Goal: Task Accomplishment & Management: Manage account settings

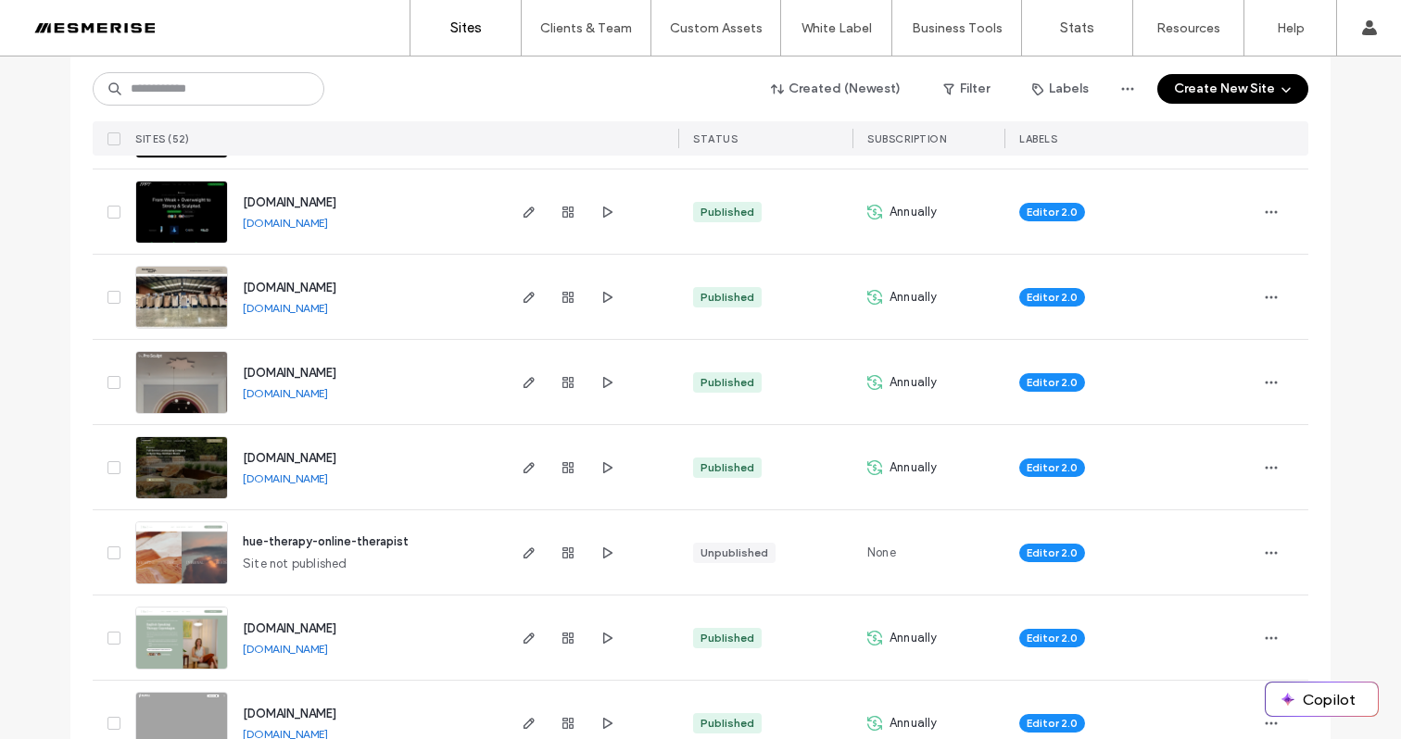
scroll to position [718, 0]
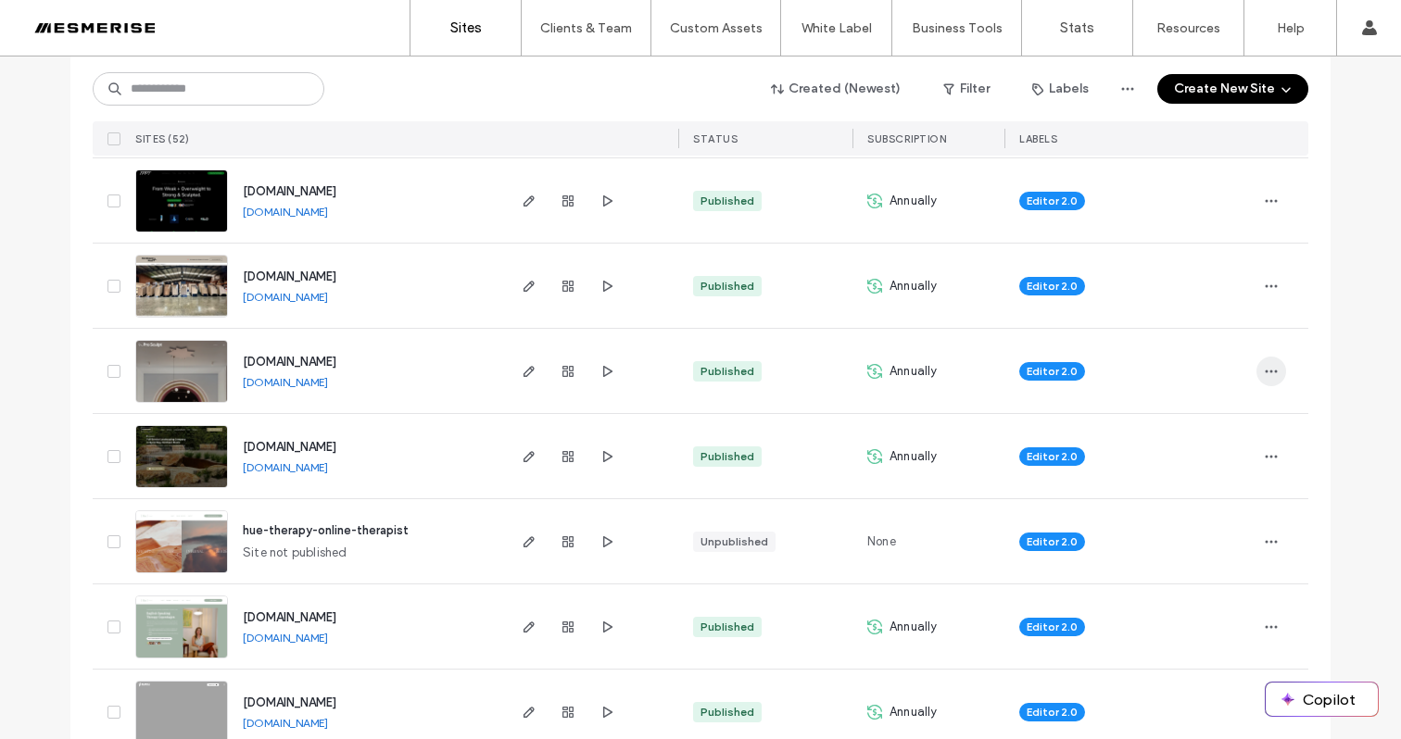
click at [1277, 369] on span "button" at bounding box center [1271, 372] width 30 height 30
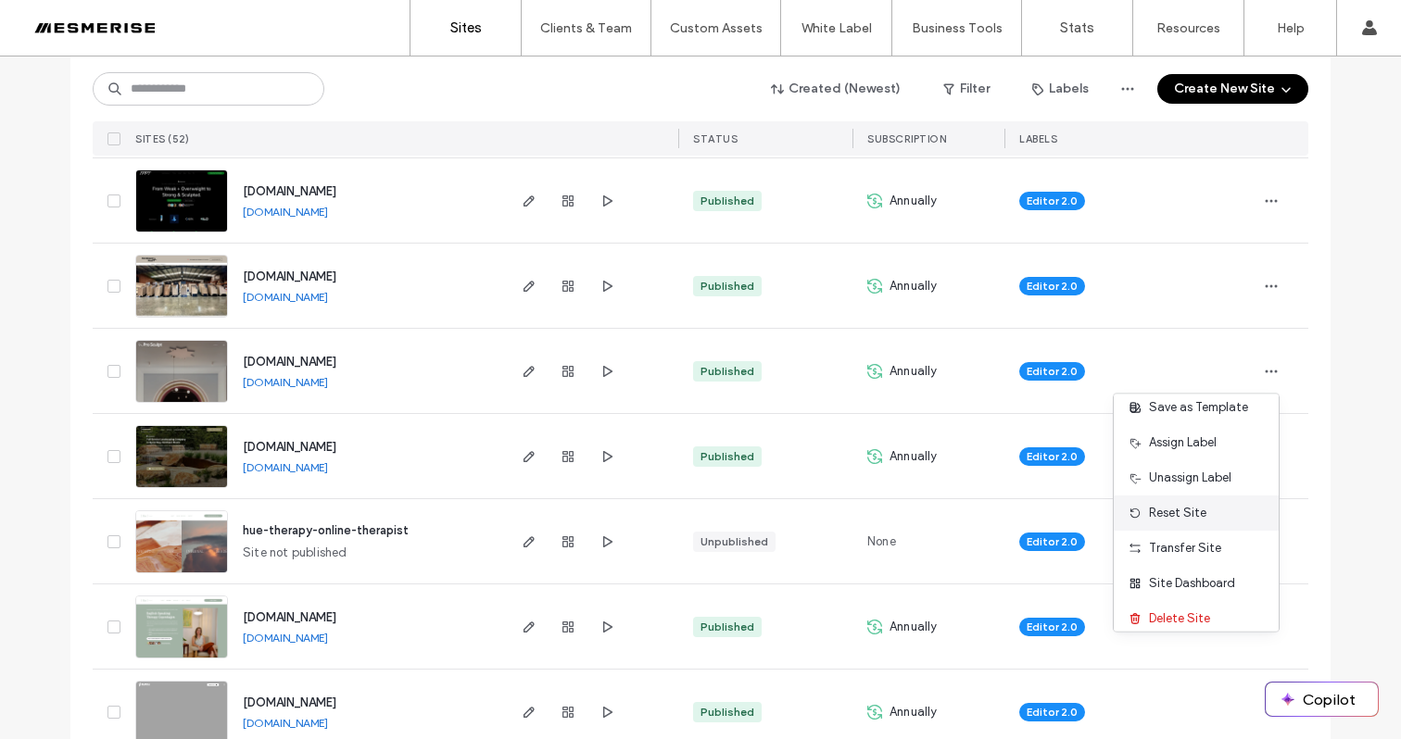
scroll to position [59, 0]
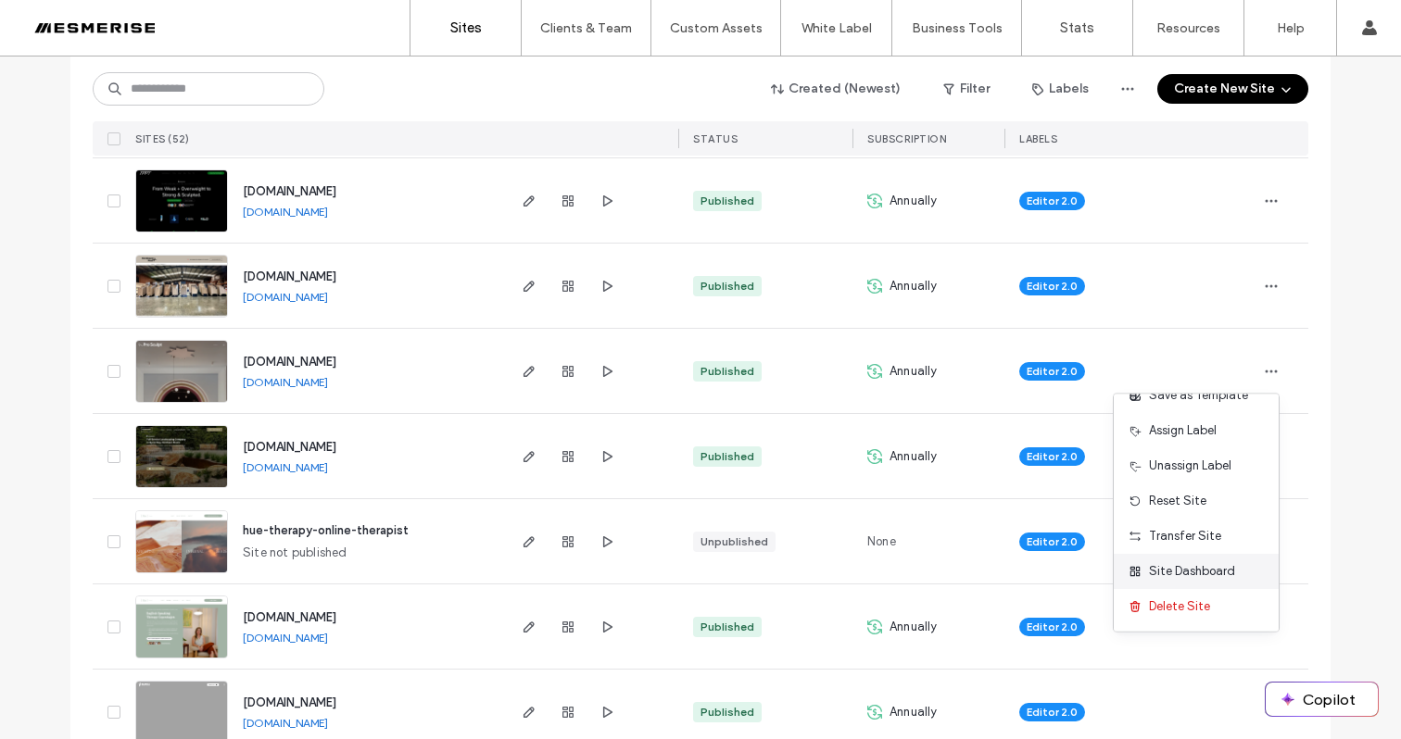
click at [1195, 571] on span "Site Dashboard" at bounding box center [1192, 571] width 86 height 19
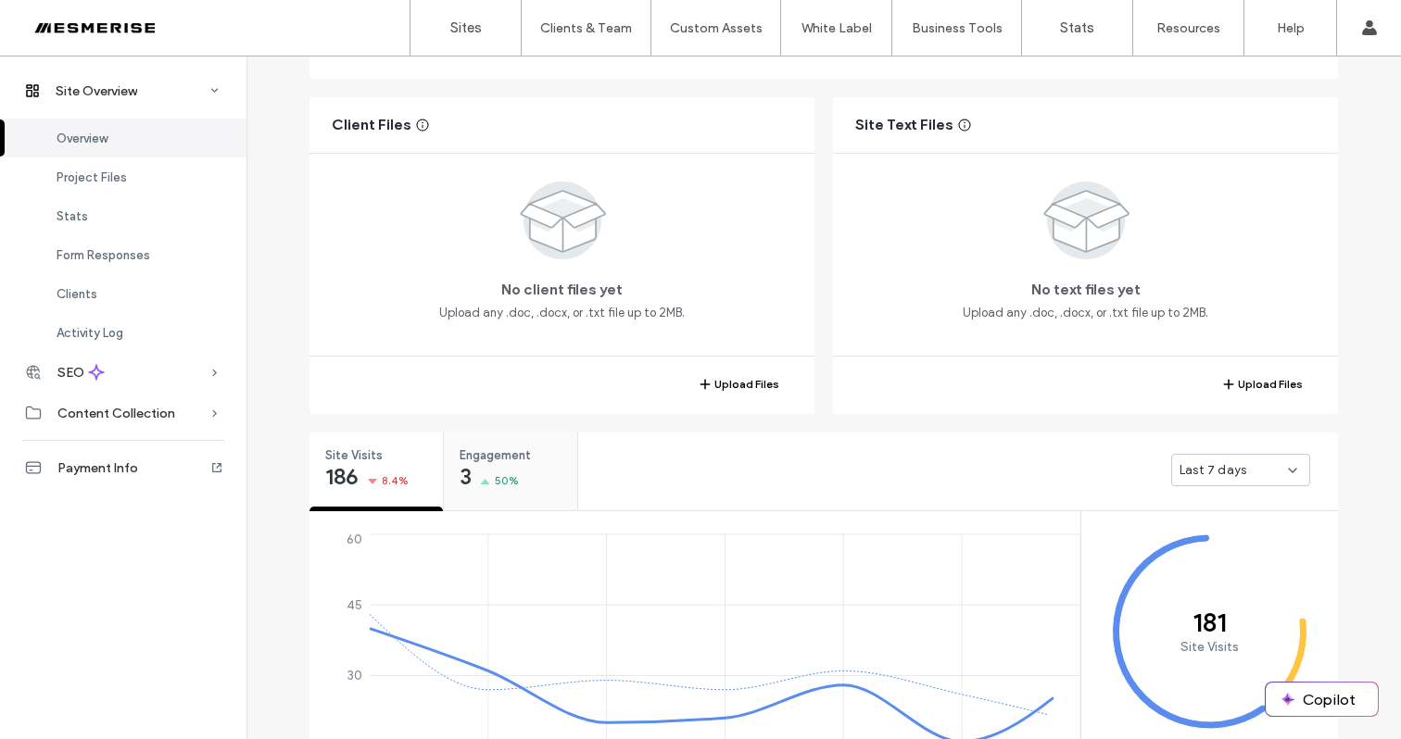
click at [542, 470] on div "Engagement 3 50%" at bounding box center [510, 467] width 133 height 69
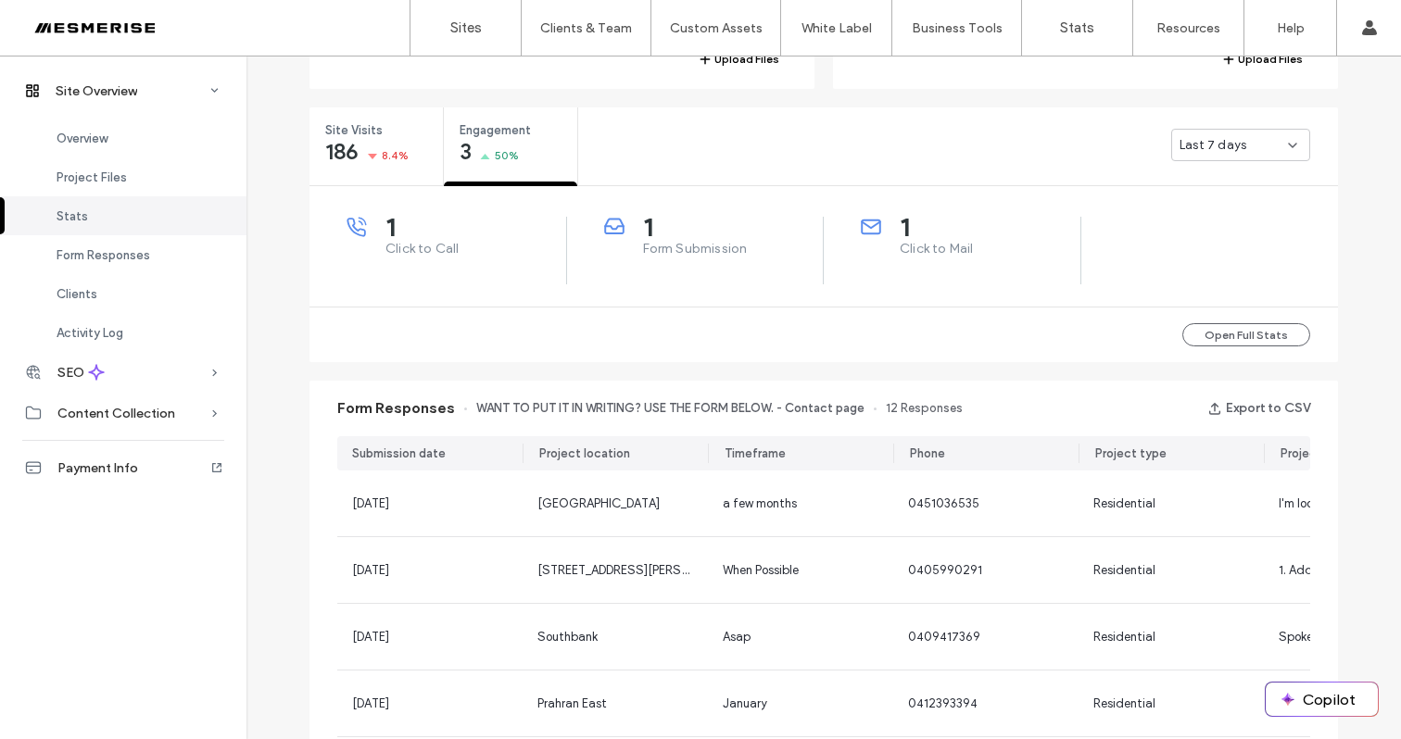
scroll to position [751, 0]
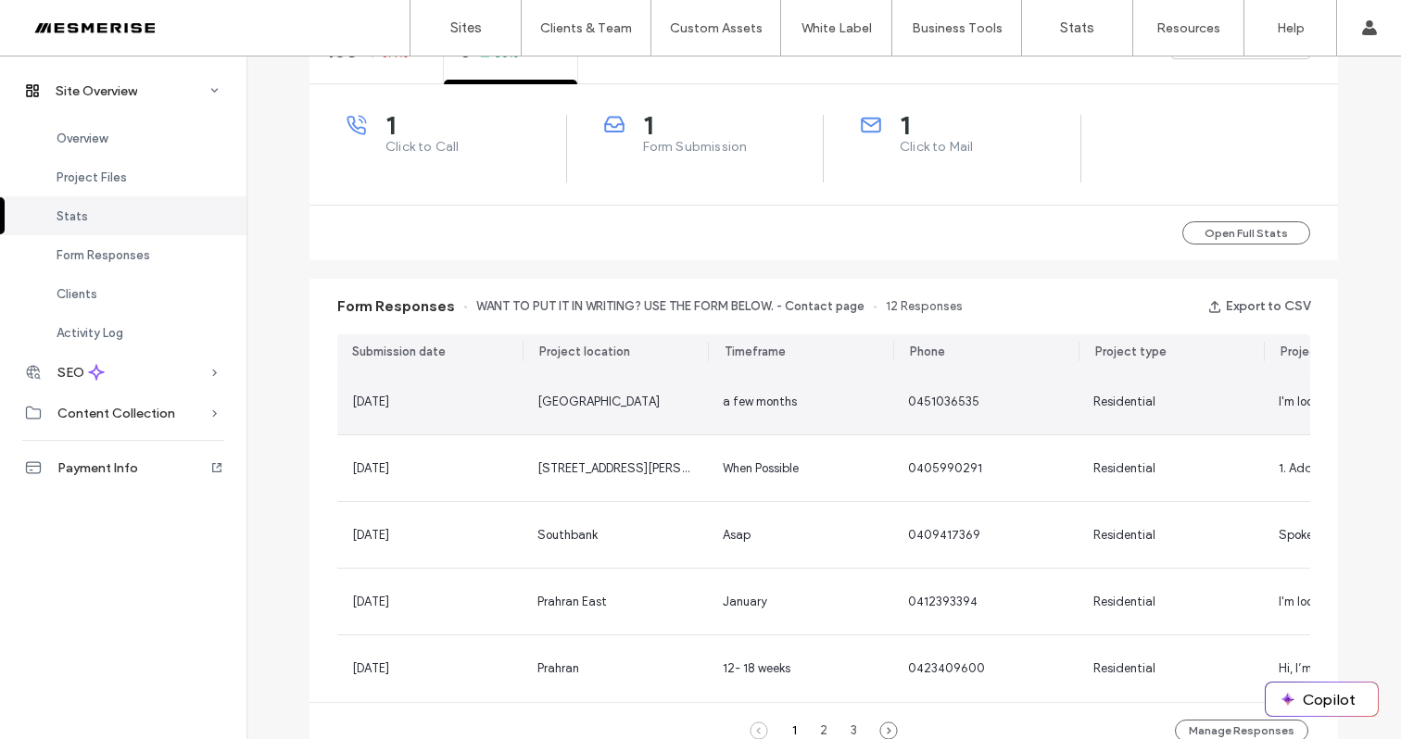
click at [742, 412] on div "a few months" at bounding box center [800, 402] width 185 height 66
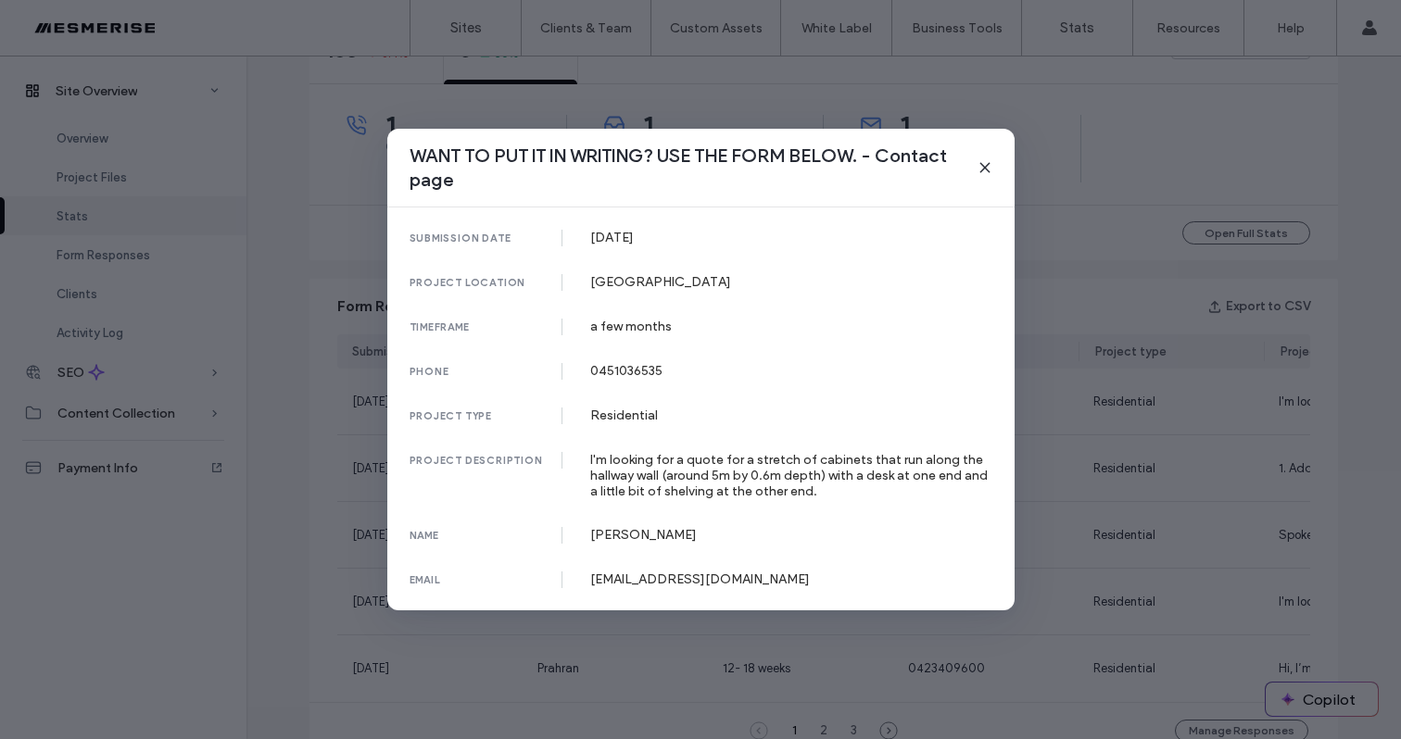
click at [785, 486] on div "I'm looking for a quote for a stretch of cabinets that run along the hallway wa…" at bounding box center [791, 475] width 402 height 47
click at [785, 485] on div "I'm looking for a quote for a stretch of cabinets that run along the hallway wa…" at bounding box center [791, 475] width 402 height 47
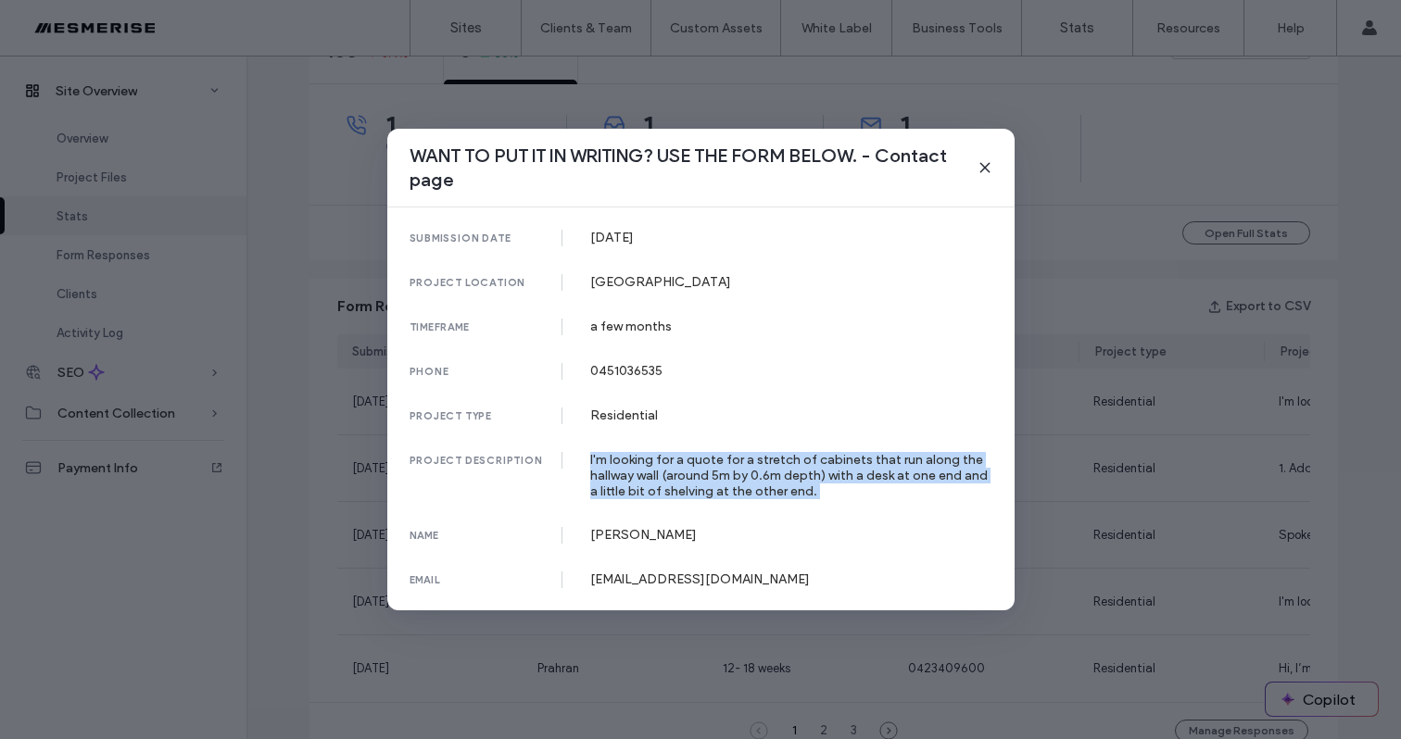
click at [785, 485] on div "I'm looking for a quote for a stretch of cabinets that run along the hallway wa…" at bounding box center [791, 475] width 402 height 47
click at [808, 478] on div "I'm looking for a quote for a stretch of cabinets that run along the hallway wa…" at bounding box center [791, 475] width 402 height 47
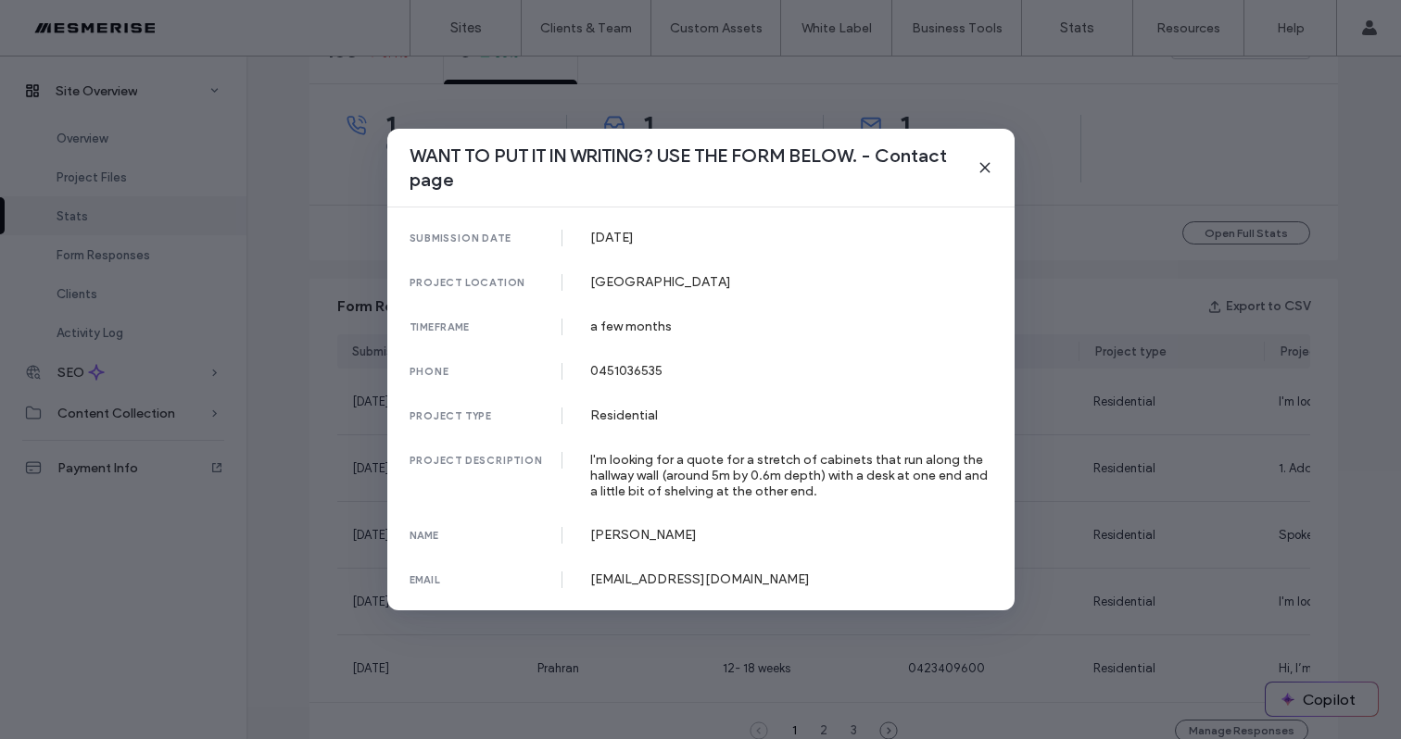
click at [743, 471] on div "I'm looking for a quote for a stretch of cabinets that run along the hallway wa…" at bounding box center [791, 475] width 402 height 47
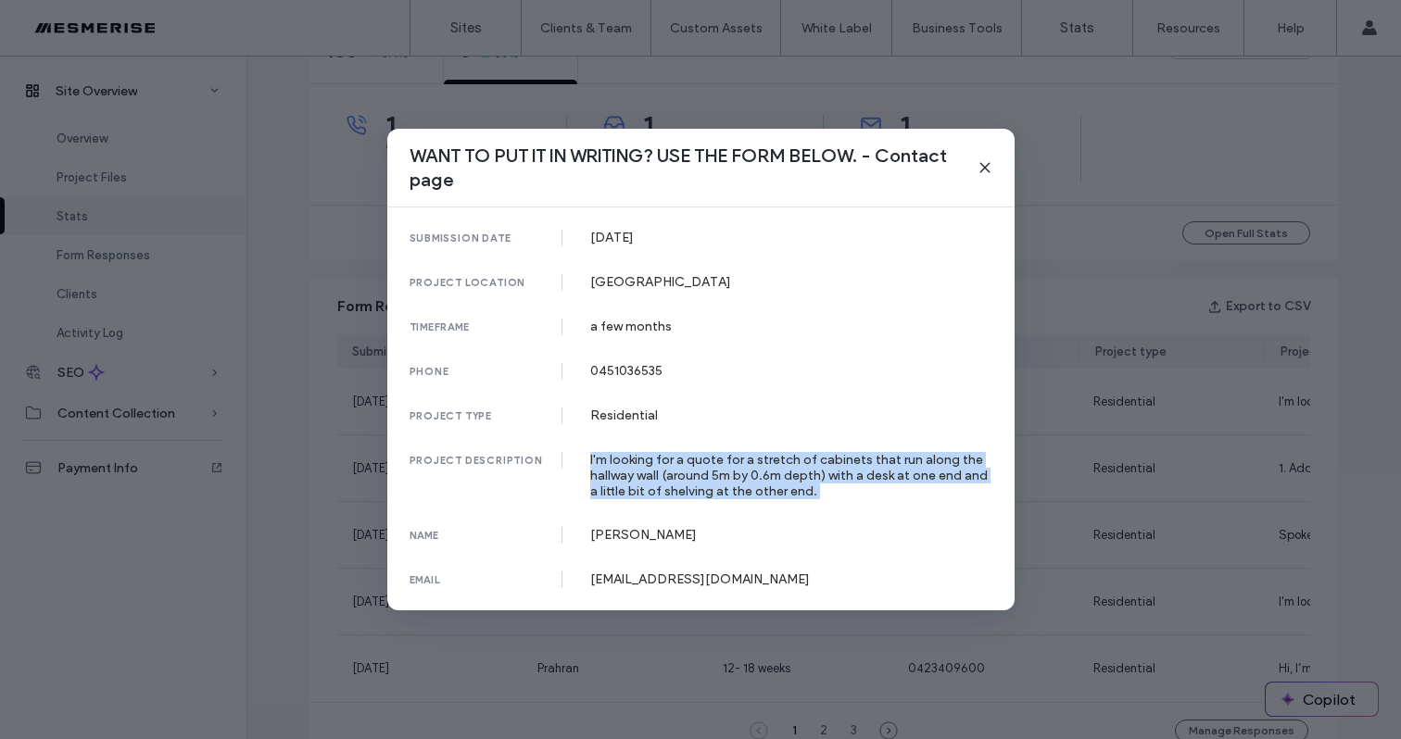
drag, startPoint x: 743, startPoint y: 471, endPoint x: 764, endPoint y: 471, distance: 21.3
click at [744, 471] on div "I'm looking for a quote for a stretch of cabinets that run along the hallway wa…" at bounding box center [791, 475] width 402 height 47
click at [813, 473] on div "I'm looking for a quote for a stretch of cabinets that run along the hallway wa…" at bounding box center [791, 475] width 402 height 47
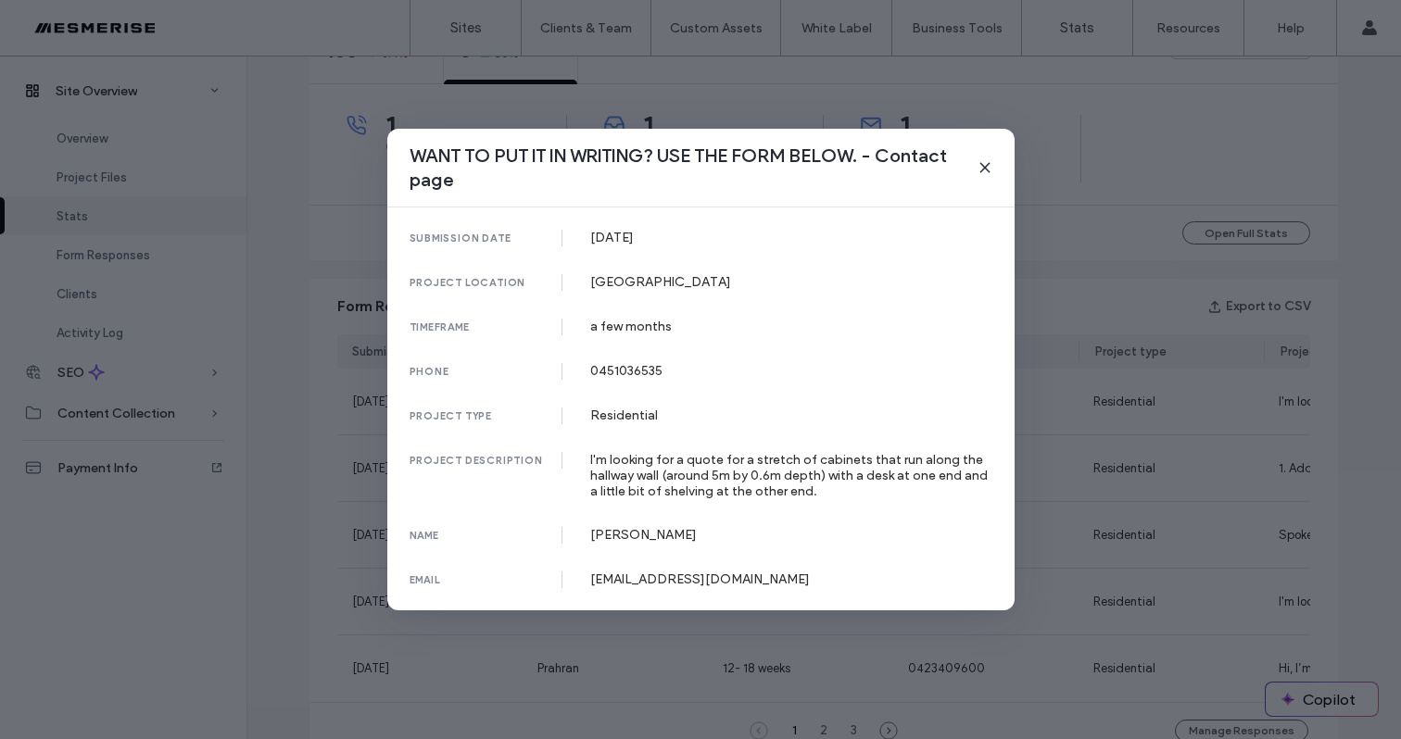
click at [750, 470] on div "I'm looking for a quote for a stretch of cabinets that run along the hallway wa…" at bounding box center [791, 475] width 402 height 47
click at [801, 473] on div "I'm looking for a quote for a stretch of cabinets that run along the hallway wa…" at bounding box center [791, 475] width 402 height 47
click at [776, 473] on div "I'm looking for a quote for a stretch of cabinets that run along the hallway wa…" at bounding box center [791, 475] width 402 height 47
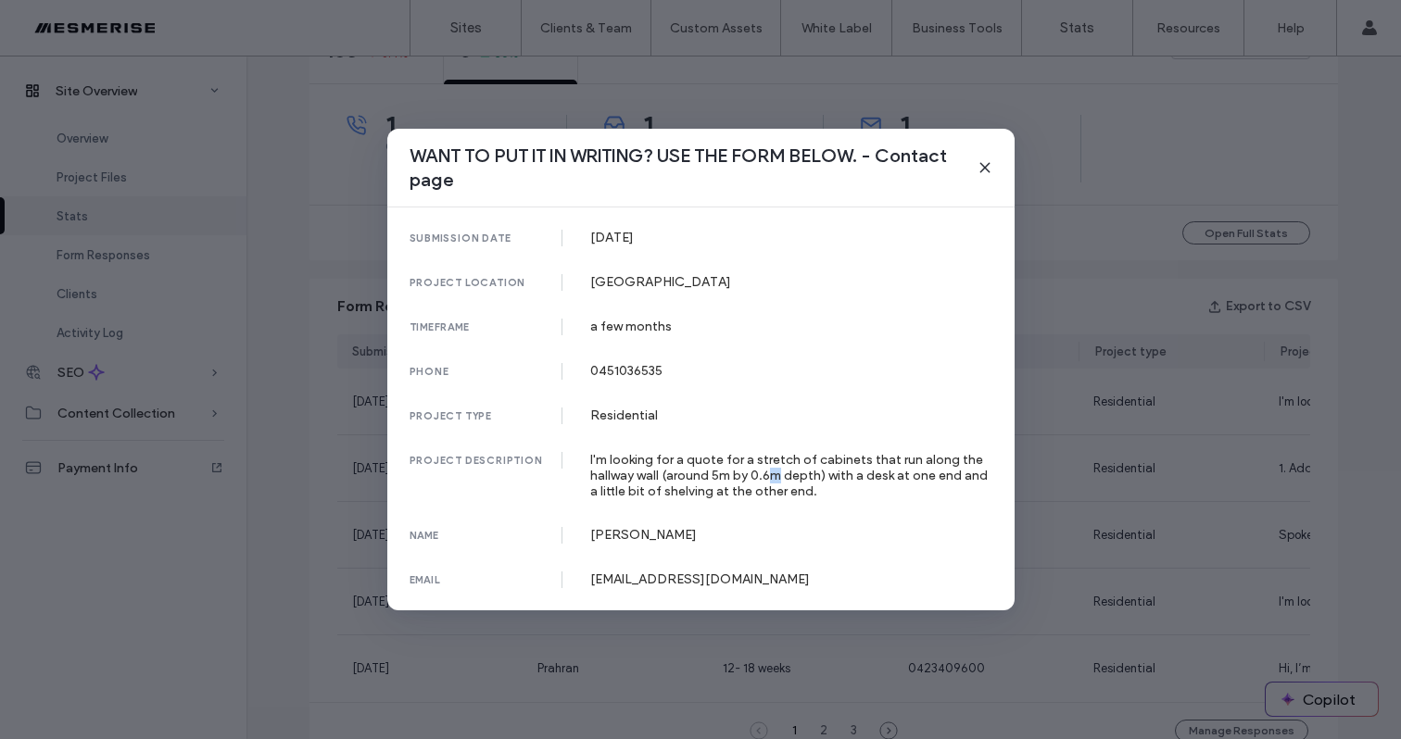
click at [776, 473] on div "I'm looking for a quote for a stretch of cabinets that run along the hallway wa…" at bounding box center [791, 475] width 402 height 47
drag, startPoint x: 729, startPoint y: 475, endPoint x: 718, endPoint y: 464, distance: 15.7
click at [728, 475] on div "I'm looking for a quote for a stretch of cabinets that run along the hallway wa…" at bounding box center [791, 475] width 402 height 47
click at [718, 464] on div "I'm looking for a quote for a stretch of cabinets that run along the hallway wa…" at bounding box center [791, 475] width 402 height 47
click at [718, 463] on div "I'm looking for a quote for a stretch of cabinets that run along the hallway wa…" at bounding box center [791, 475] width 402 height 47
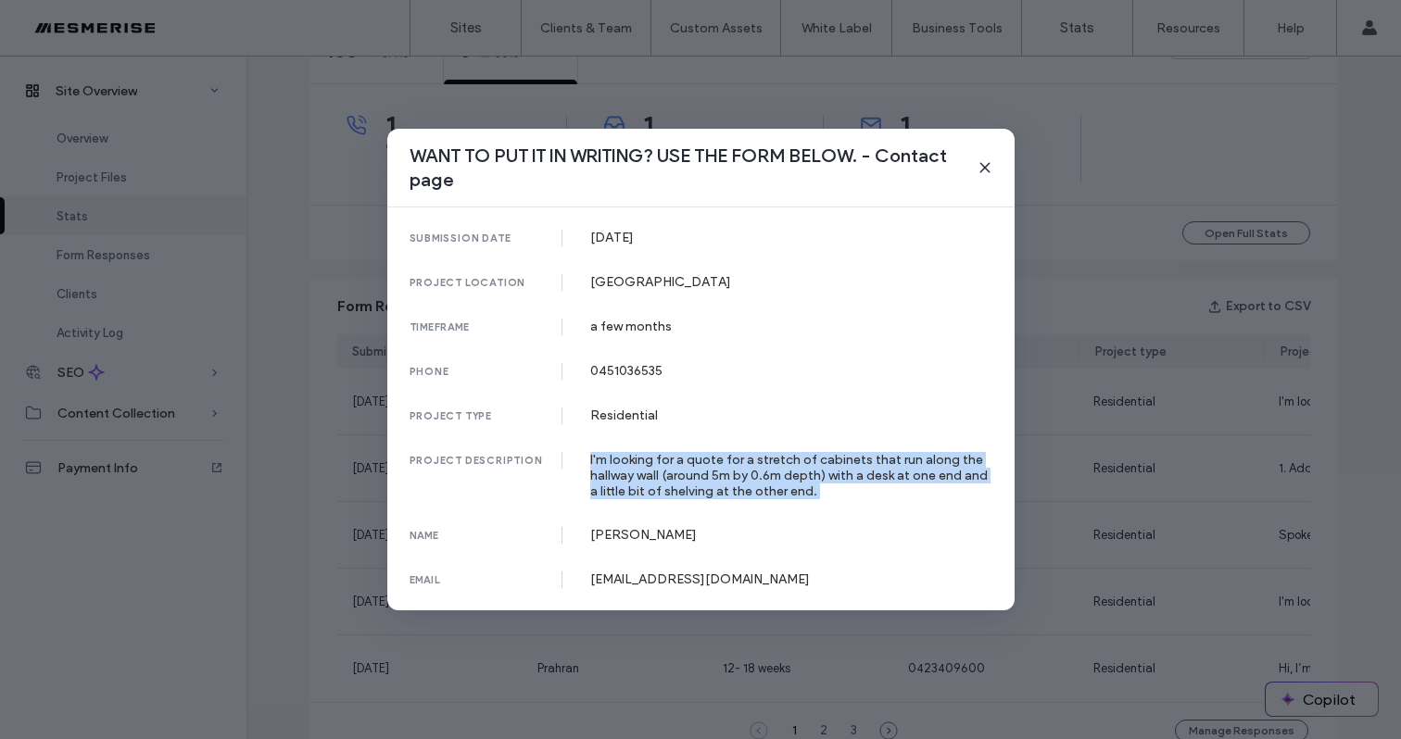
click at [718, 463] on div "I'm looking for a quote for a stretch of cabinets that run along the hallway wa…" at bounding box center [791, 475] width 402 height 47
click at [723, 467] on div "I'm looking for a quote for a stretch of cabinets that run along the hallway wa…" at bounding box center [791, 475] width 402 height 47
click at [719, 473] on div "I'm looking for a quote for a stretch of cabinets that run along the hallway wa…" at bounding box center [791, 475] width 402 height 47
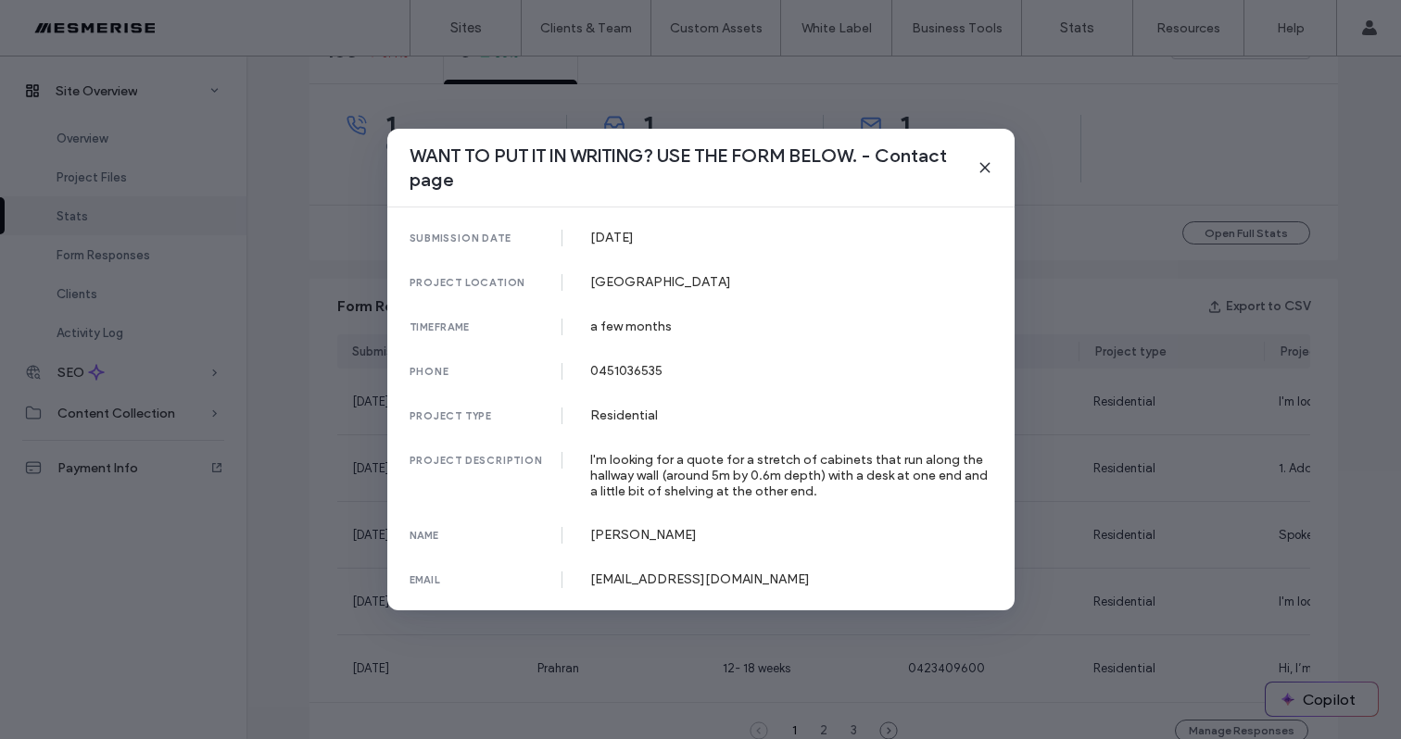
click at [689, 480] on div "I'm looking for a quote for a stretch of cabinets that run along the hallway wa…" at bounding box center [791, 475] width 402 height 47
click at [668, 466] on div "I'm looking for a quote for a stretch of cabinets that run along the hallway wa…" at bounding box center [791, 475] width 402 height 47
click at [710, 491] on div "I'm looking for a quote for a stretch of cabinets that run along the hallway wa…" at bounding box center [791, 475] width 402 height 47
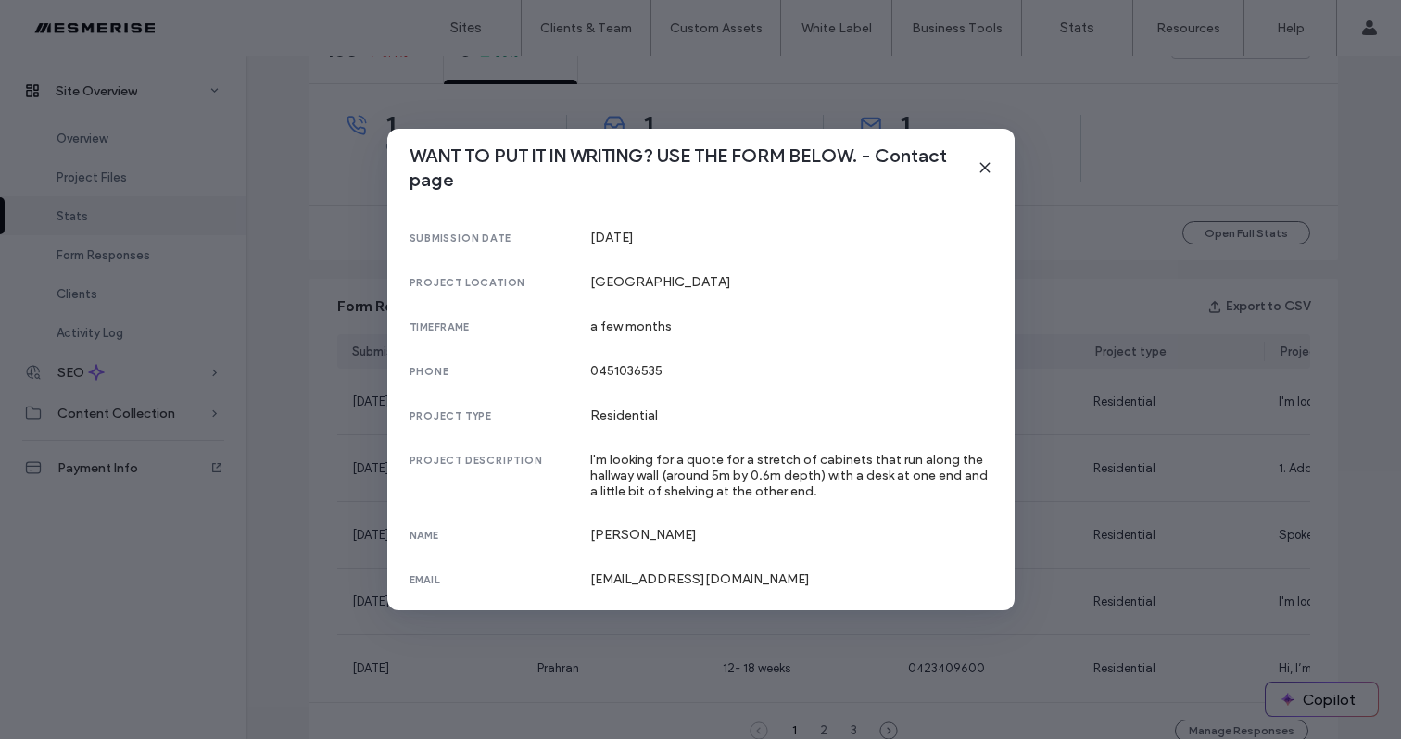
click at [715, 473] on div "I'm looking for a quote for a stretch of cabinets that run along the hallway wa…" at bounding box center [791, 475] width 402 height 47
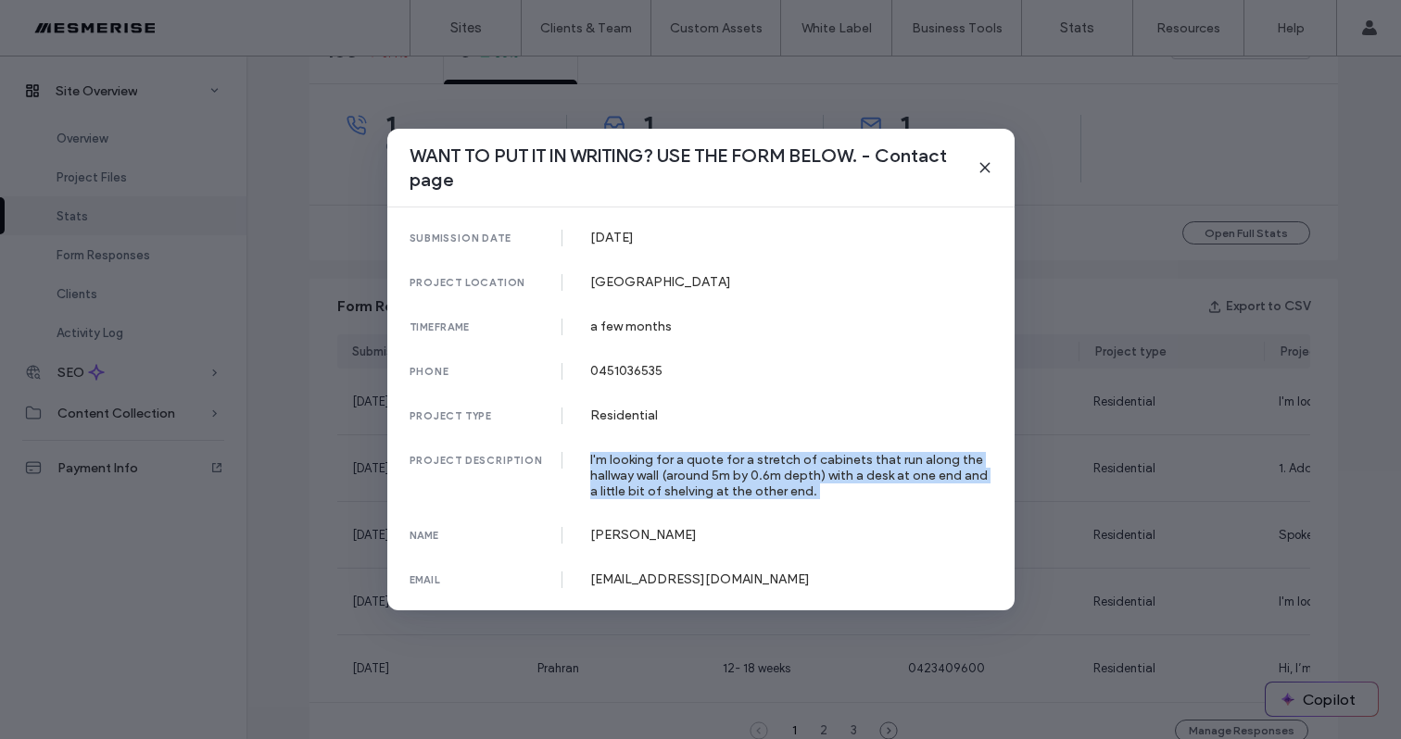
click at [714, 473] on div "I'm looking for a quote for a stretch of cabinets that run along the hallway wa…" at bounding box center [791, 475] width 402 height 47
click at [786, 464] on div "I'm looking for a quote for a stretch of cabinets that run along the hallway wa…" at bounding box center [791, 475] width 402 height 47
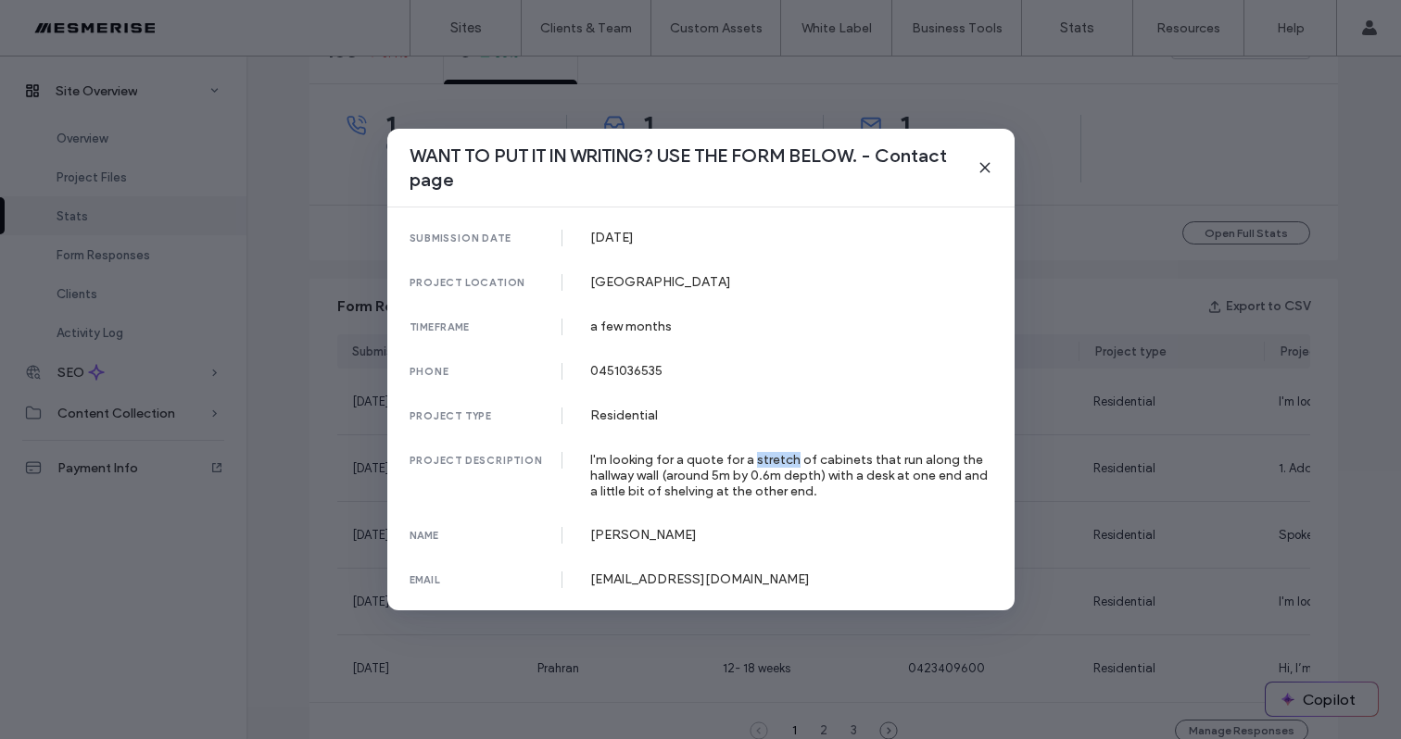
click at [786, 464] on div "I'm looking for a quote for a stretch of cabinets that run along the hallway wa…" at bounding box center [791, 475] width 402 height 47
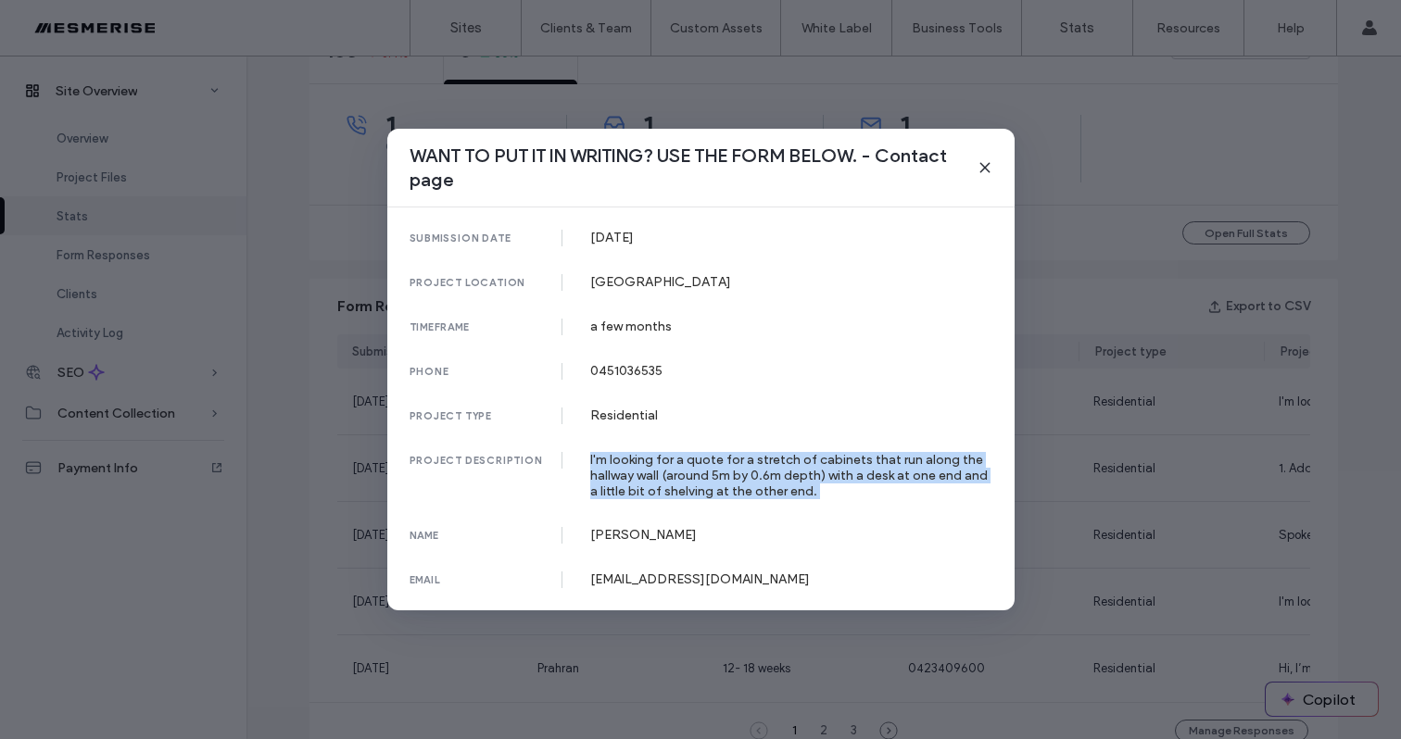
click at [786, 464] on div "I'm looking for a quote for a stretch of cabinets that run along the hallway wa…" at bounding box center [791, 475] width 402 height 47
click at [831, 459] on div "I'm looking for a quote for a stretch of cabinets that run along the hallway wa…" at bounding box center [791, 475] width 402 height 47
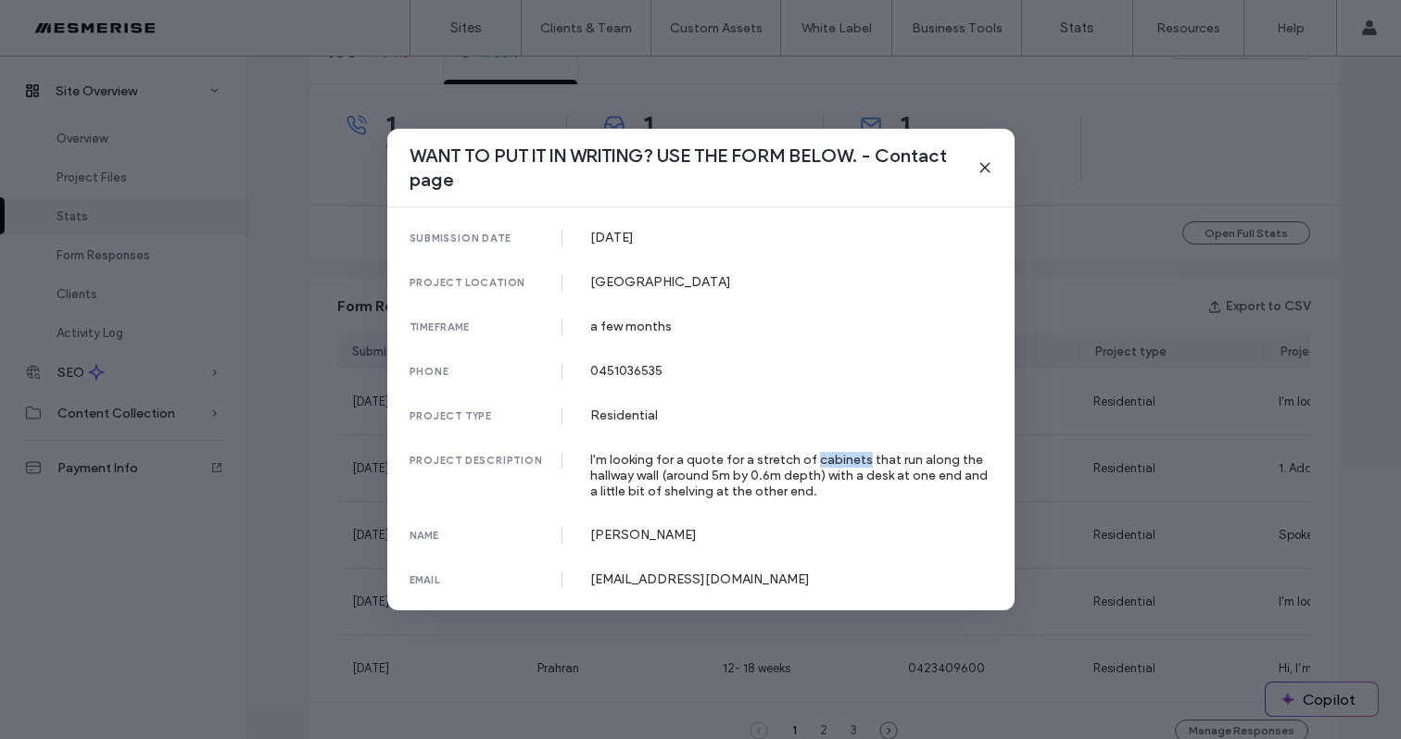
click at [831, 459] on div "I'm looking for a quote for a stretch of cabinets that run along the hallway wa…" at bounding box center [791, 475] width 402 height 47
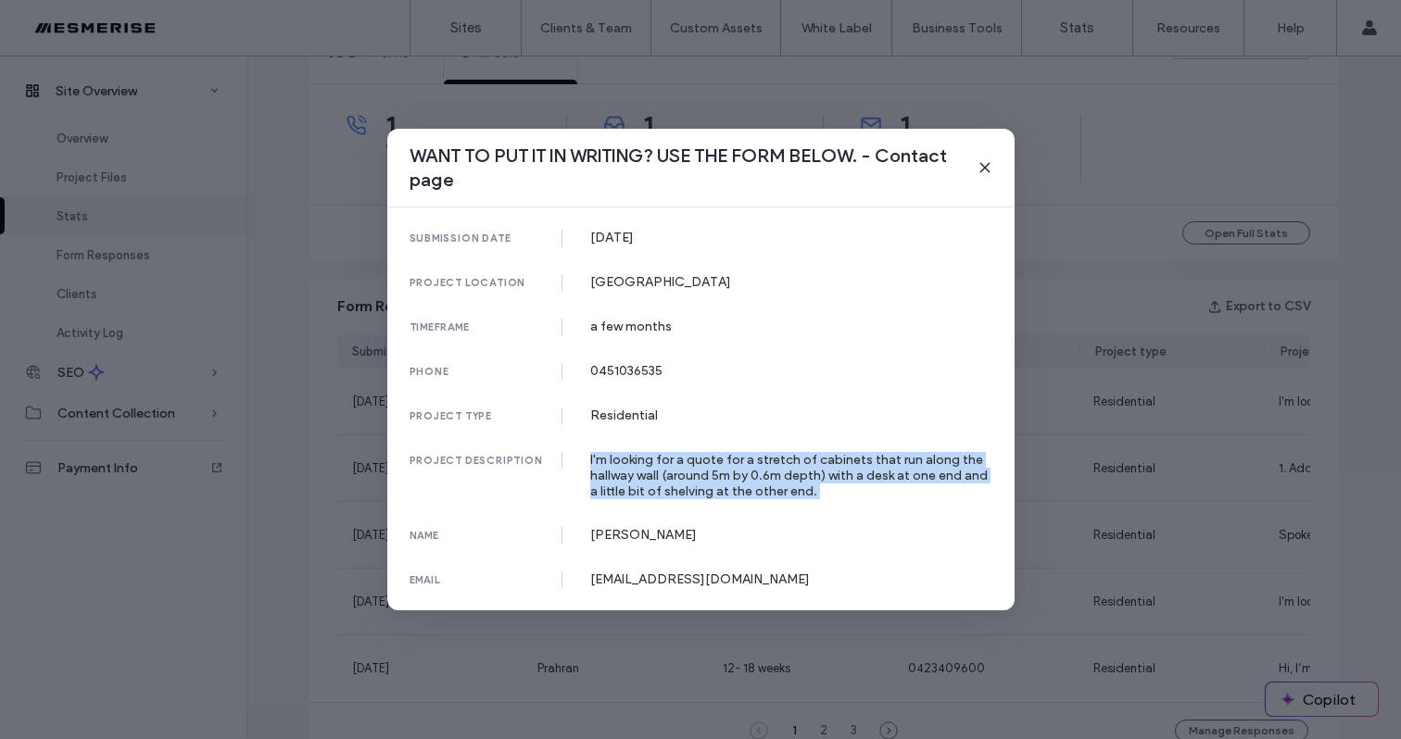
click at [831, 459] on div "I'm looking for a quote for a stretch of cabinets that run along the hallway wa…" at bounding box center [791, 475] width 402 height 47
click at [761, 477] on div "I'm looking for a quote for a stretch of cabinets that run along the hallway wa…" at bounding box center [791, 475] width 402 height 47
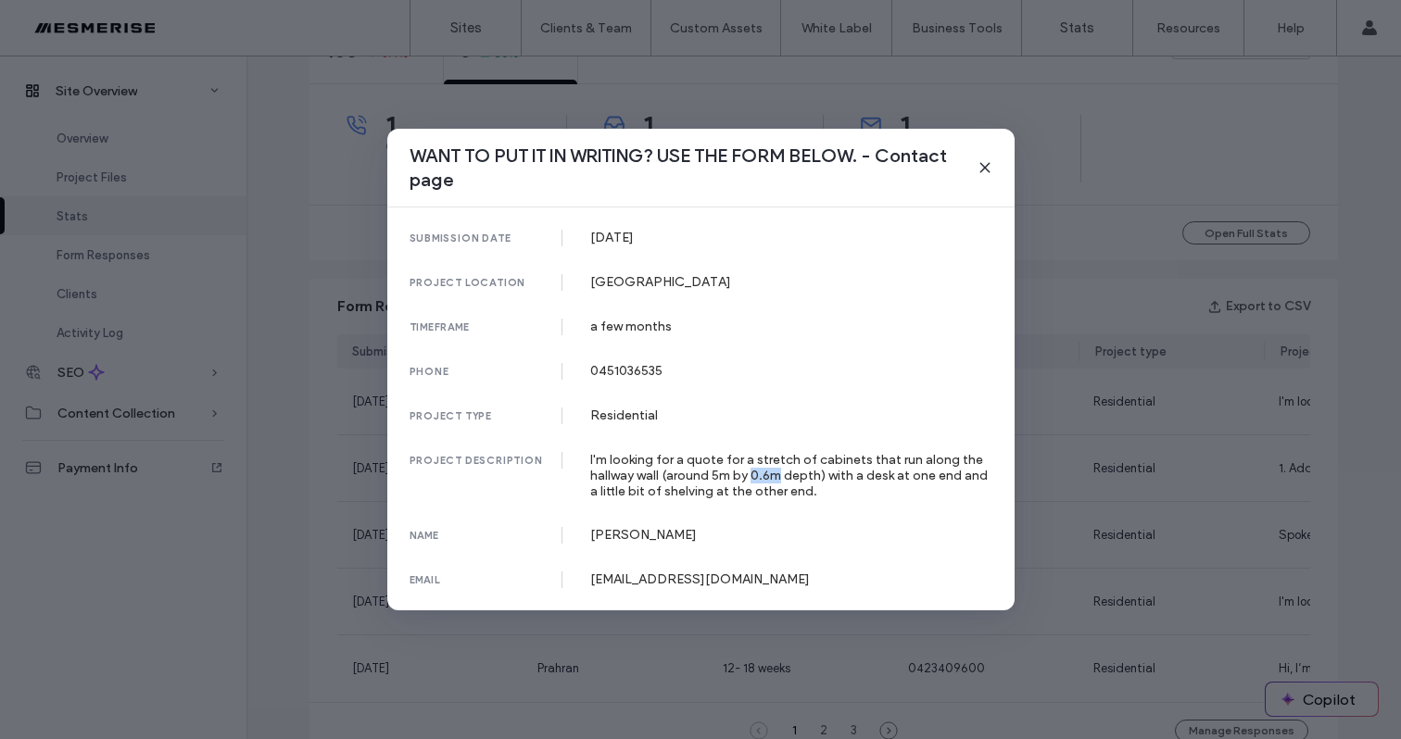
click at [761, 477] on div "I'm looking for a quote for a stretch of cabinets that run along the hallway wa…" at bounding box center [791, 475] width 402 height 47
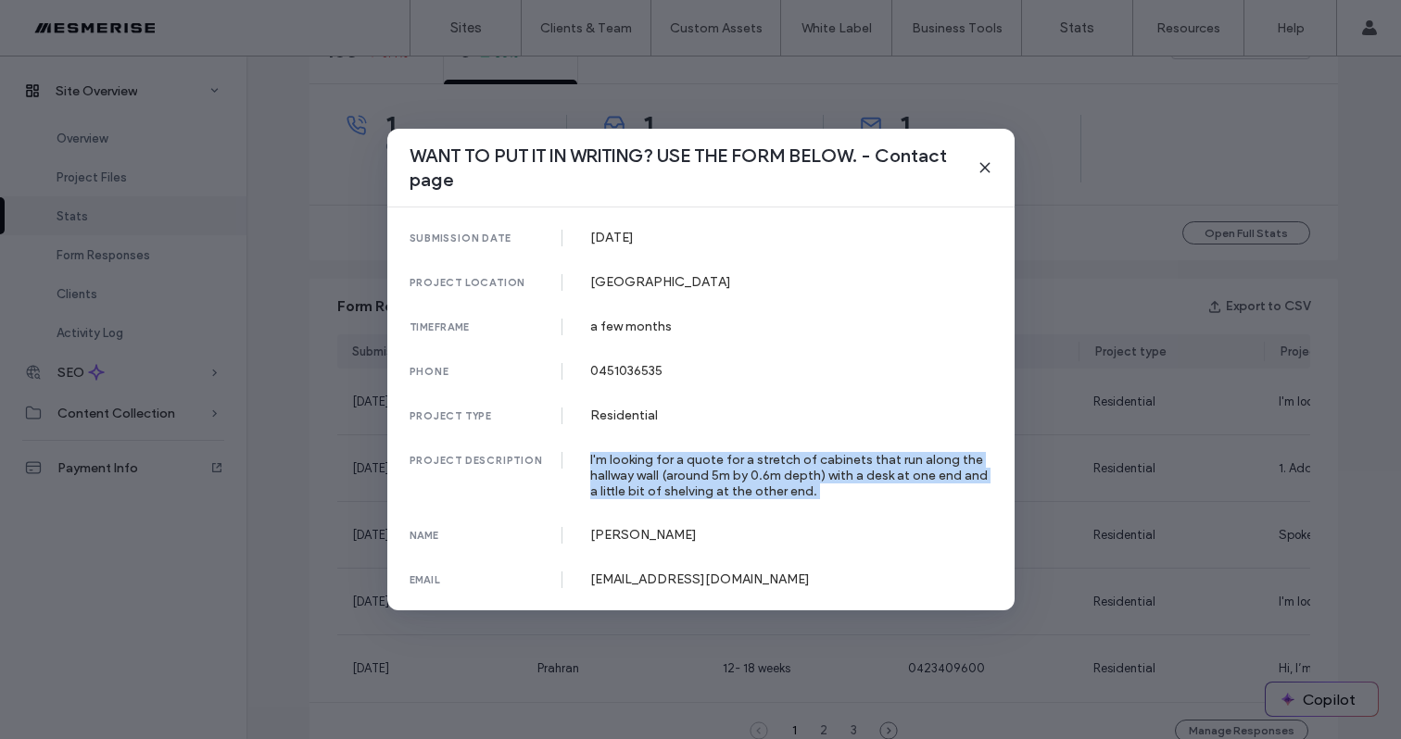
click at [761, 477] on div "I'm looking for a quote for a stretch of cabinets that run along the hallway wa…" at bounding box center [791, 475] width 402 height 47
click at [738, 476] on div "I'm looking for a quote for a stretch of cabinets that run along the hallway wa…" at bounding box center [791, 475] width 402 height 47
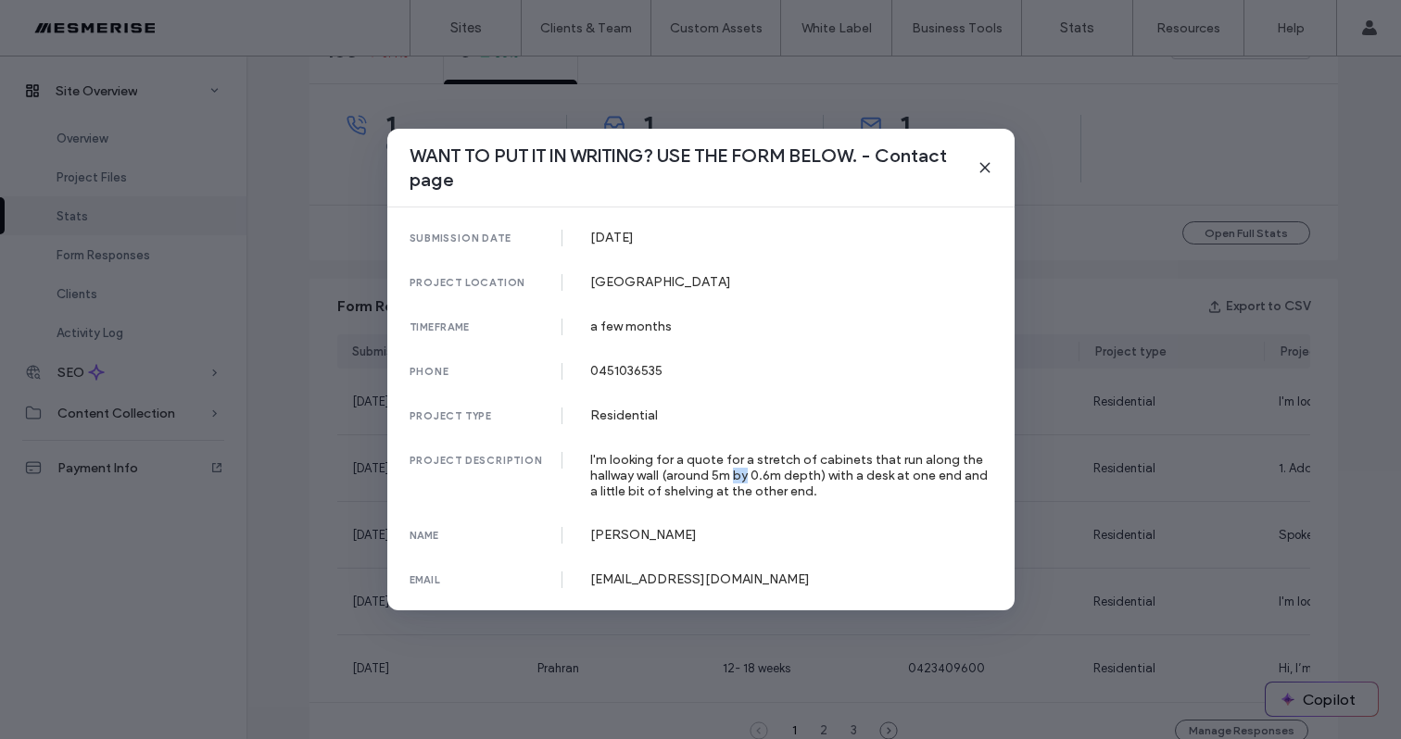
click at [738, 476] on div "I'm looking for a quote for a stretch of cabinets that run along the hallway wa…" at bounding box center [791, 475] width 402 height 47
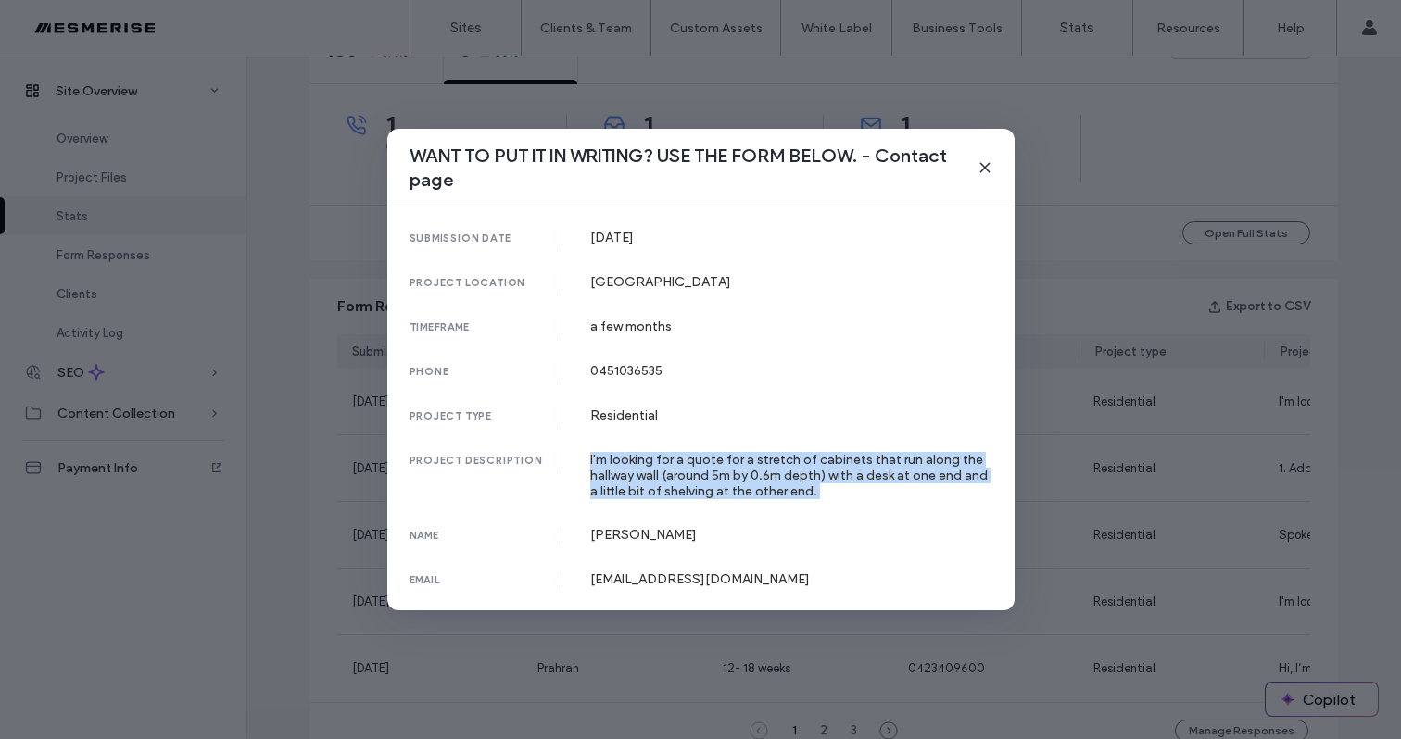
click at [738, 476] on div "I'm looking for a quote for a stretch of cabinets that run along the hallway wa…" at bounding box center [791, 475] width 402 height 47
click at [686, 476] on div "I'm looking for a quote for a stretch of cabinets that run along the hallway wa…" at bounding box center [791, 475] width 402 height 47
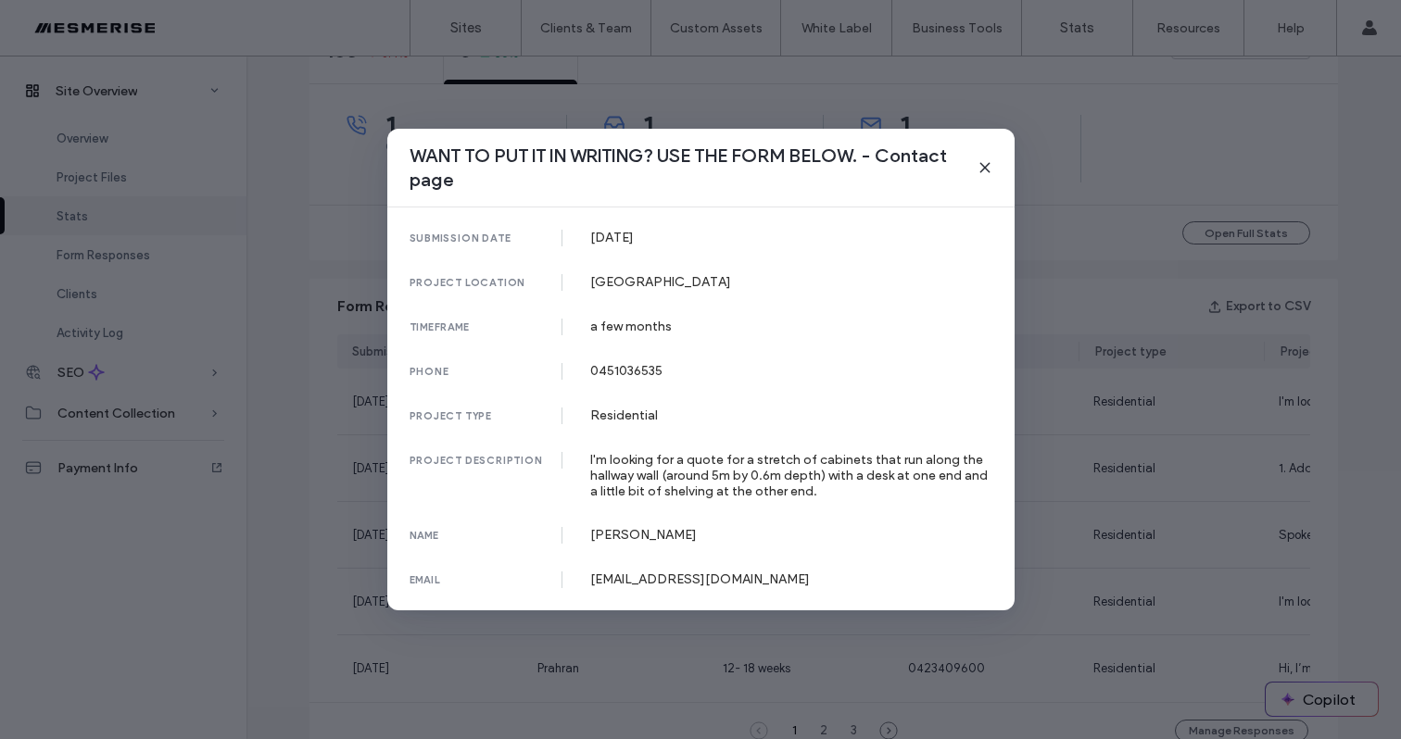
click at [686, 476] on div "I'm looking for a quote for a stretch of cabinets that run along the hallway wa…" at bounding box center [791, 475] width 402 height 47
click at [685, 476] on div "I'm looking for a quote for a stretch of cabinets that run along the hallway wa…" at bounding box center [791, 475] width 402 height 47
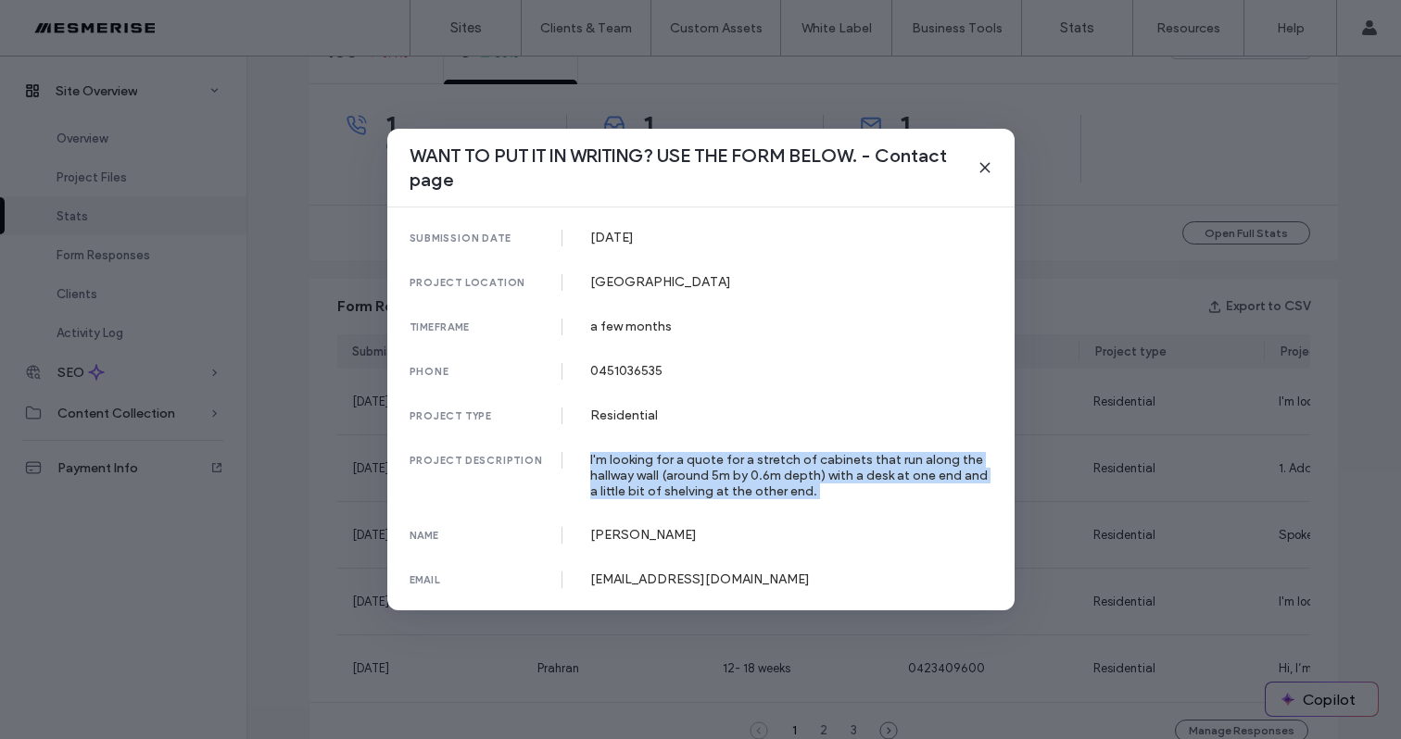
click at [686, 475] on div "I'm looking for a quote for a stretch of cabinets that run along the hallway wa…" at bounding box center [791, 475] width 402 height 47
click at [686, 464] on div "I'm looking for a quote for a stretch of cabinets that run along the hallway wa…" at bounding box center [791, 475] width 402 height 47
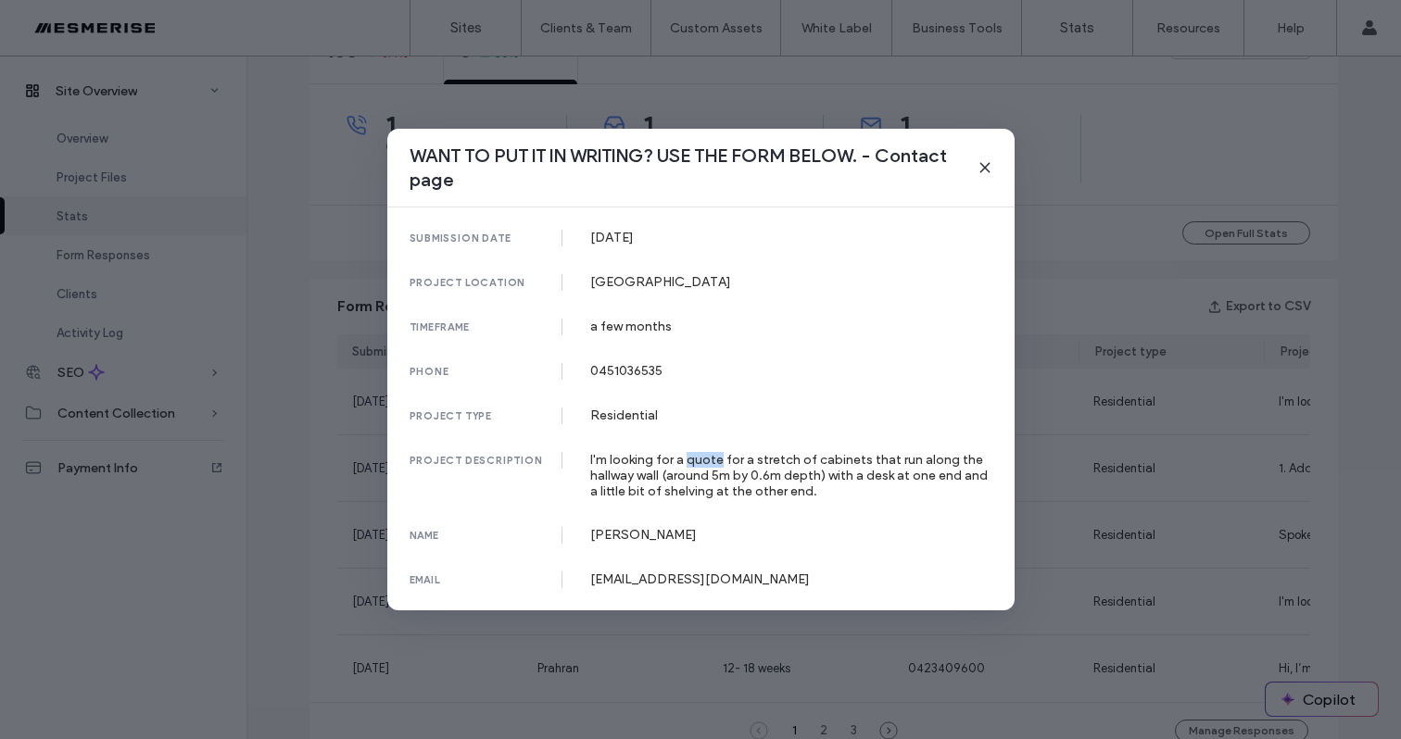
click at [686, 464] on div "I'm looking for a quote for a stretch of cabinets that run along the hallway wa…" at bounding box center [791, 475] width 402 height 47
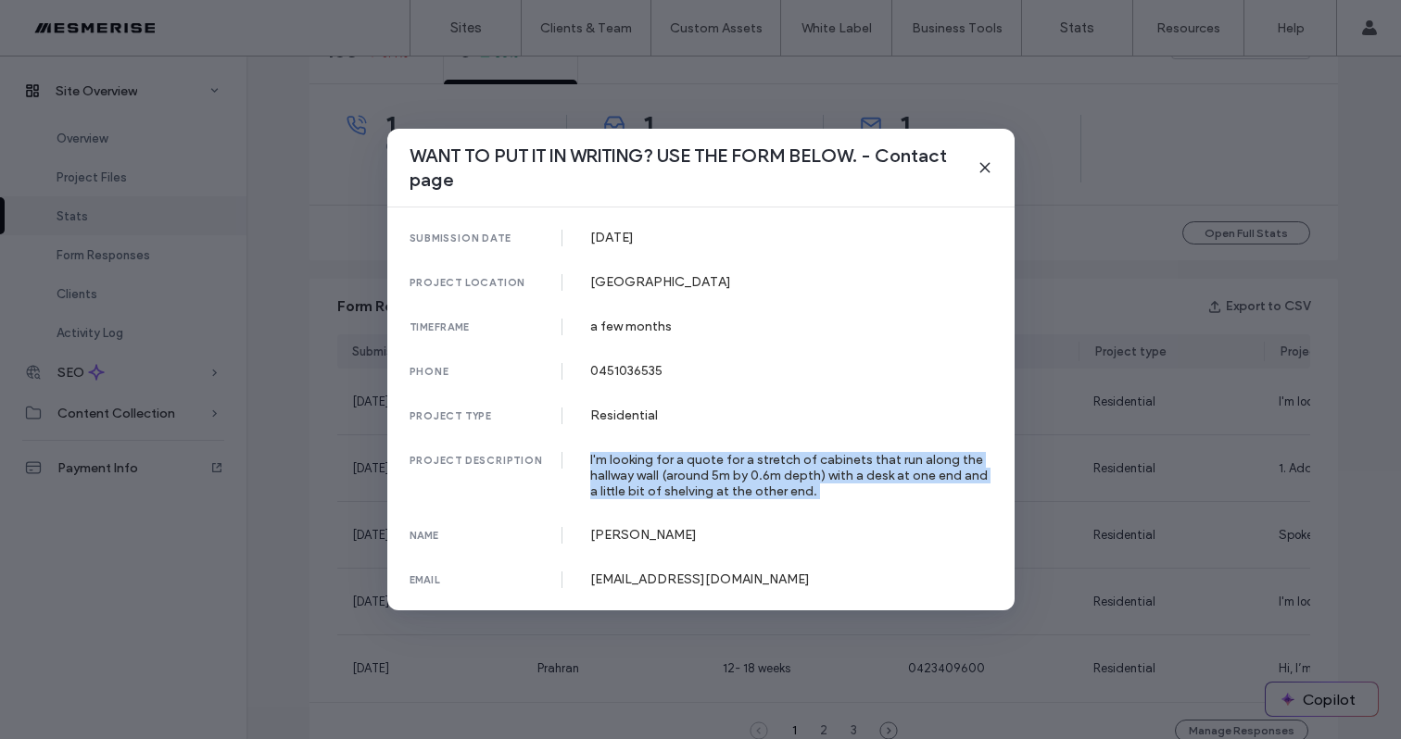
click at [686, 464] on div "I'm looking for a quote for a stretch of cabinets that run along the hallway wa…" at bounding box center [791, 475] width 402 height 47
click at [773, 468] on div "I'm looking for a quote for a stretch of cabinets that run along the hallway wa…" at bounding box center [791, 475] width 402 height 47
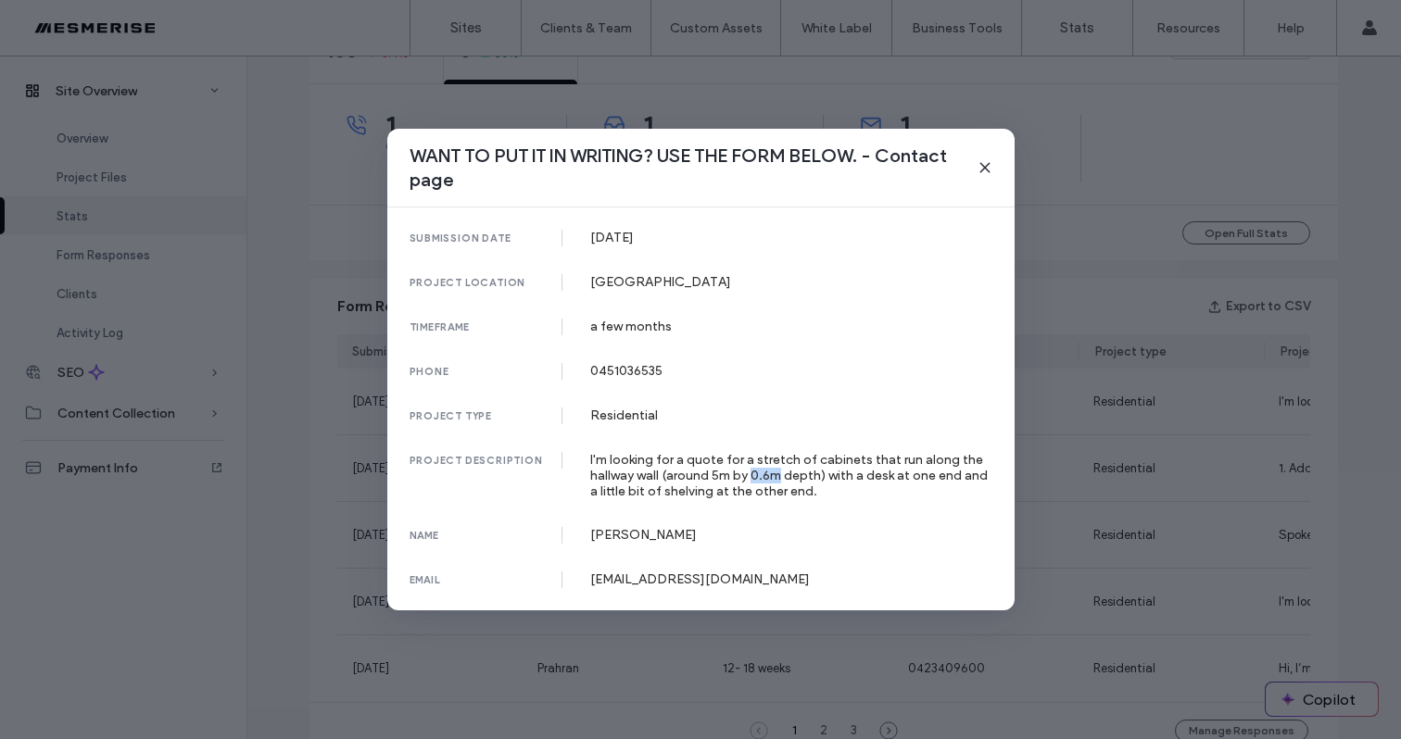
click at [773, 468] on div "I'm looking for a quote for a stretch of cabinets that run along the hallway wa…" at bounding box center [791, 475] width 402 height 47
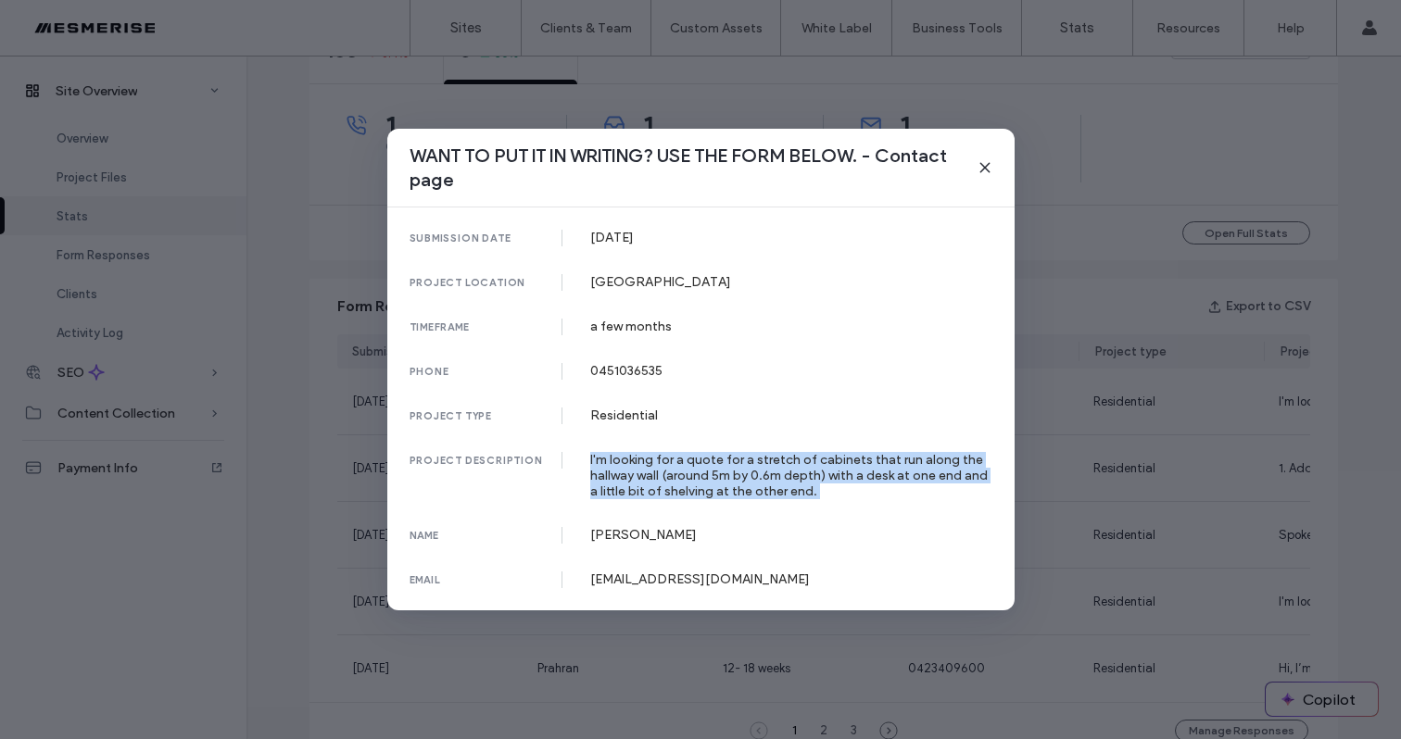
click at [773, 468] on div "I'm looking for a quote for a stretch of cabinets that run along the hallway wa…" at bounding box center [791, 475] width 402 height 47
click at [817, 476] on div "I'm looking for a quote for a stretch of cabinets that run along the hallway wa…" at bounding box center [791, 475] width 402 height 47
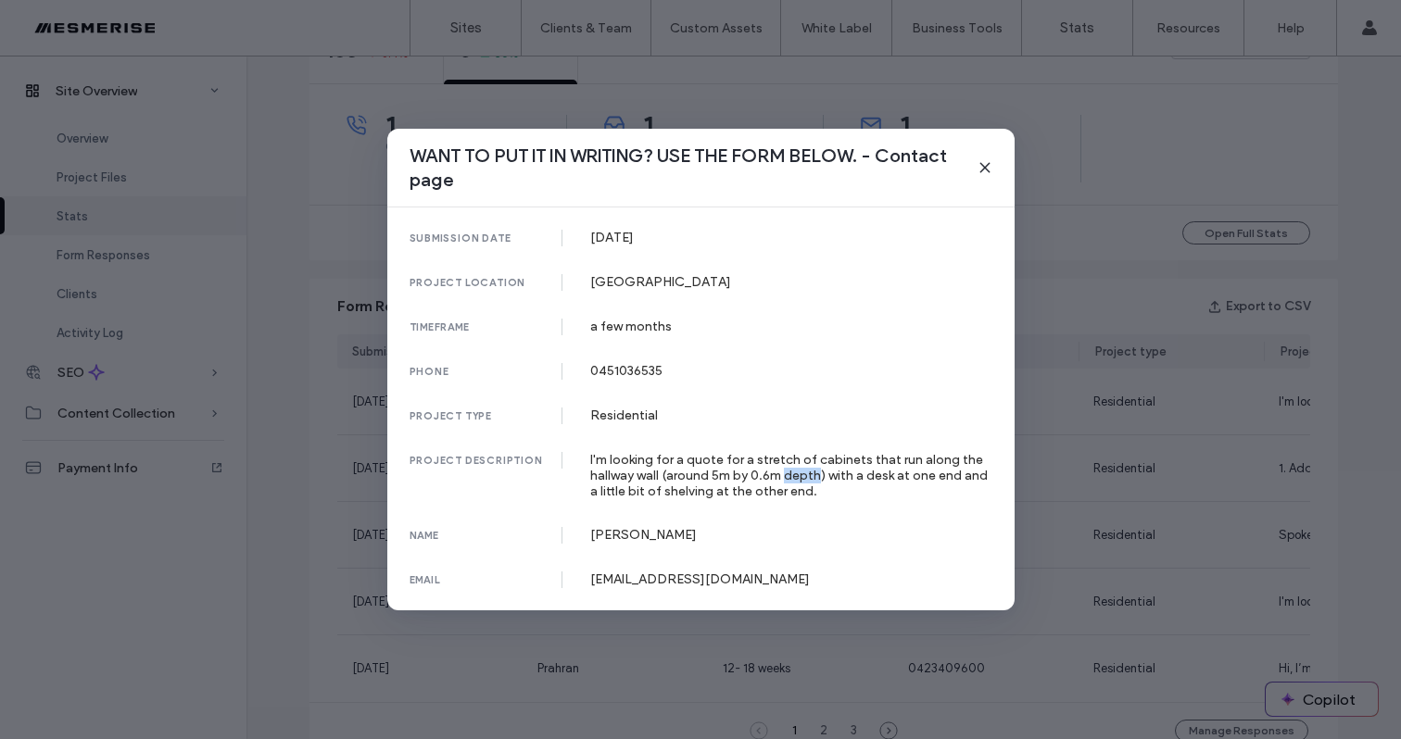
click at [817, 476] on div "I'm looking for a quote for a stretch of cabinets that run along the hallway wa…" at bounding box center [791, 475] width 402 height 47
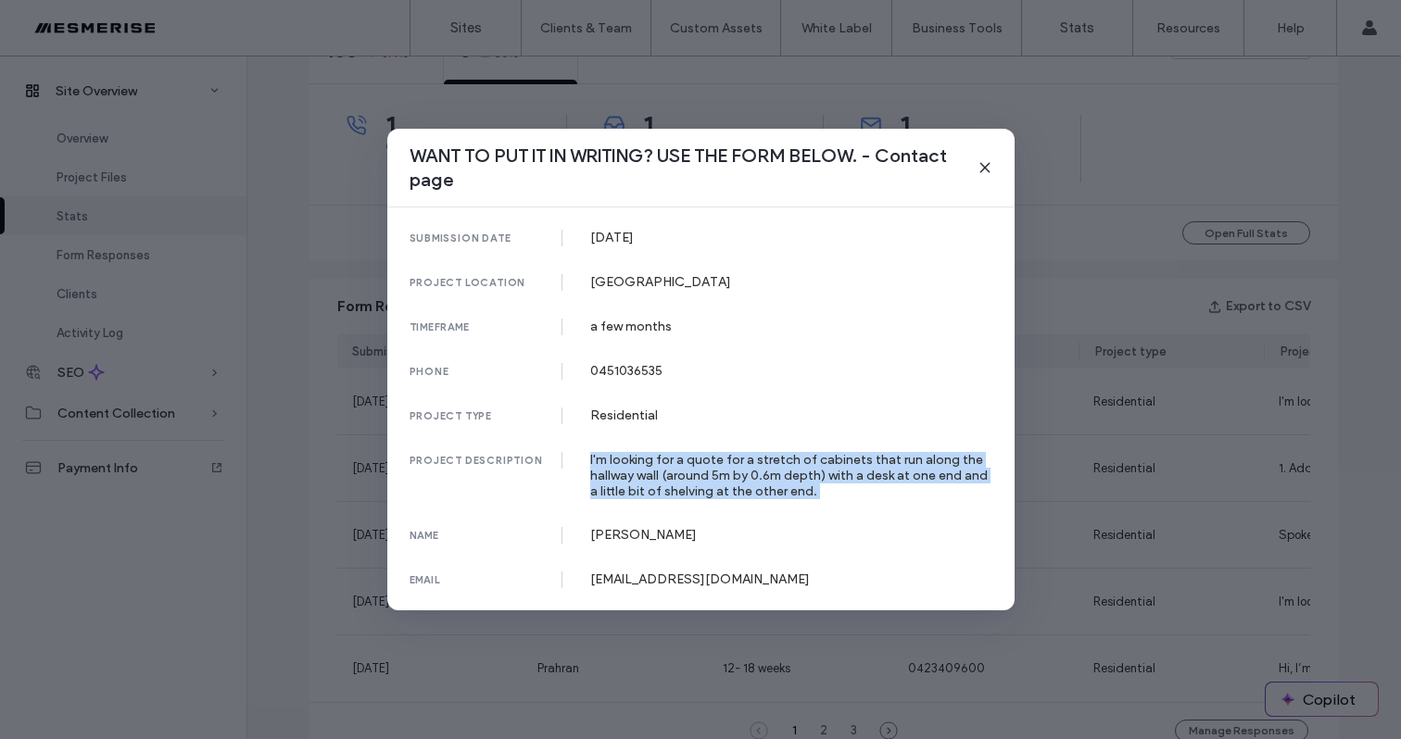
click at [817, 476] on div "I'm looking for a quote for a stretch of cabinets that run along the hallway wa…" at bounding box center [791, 475] width 402 height 47
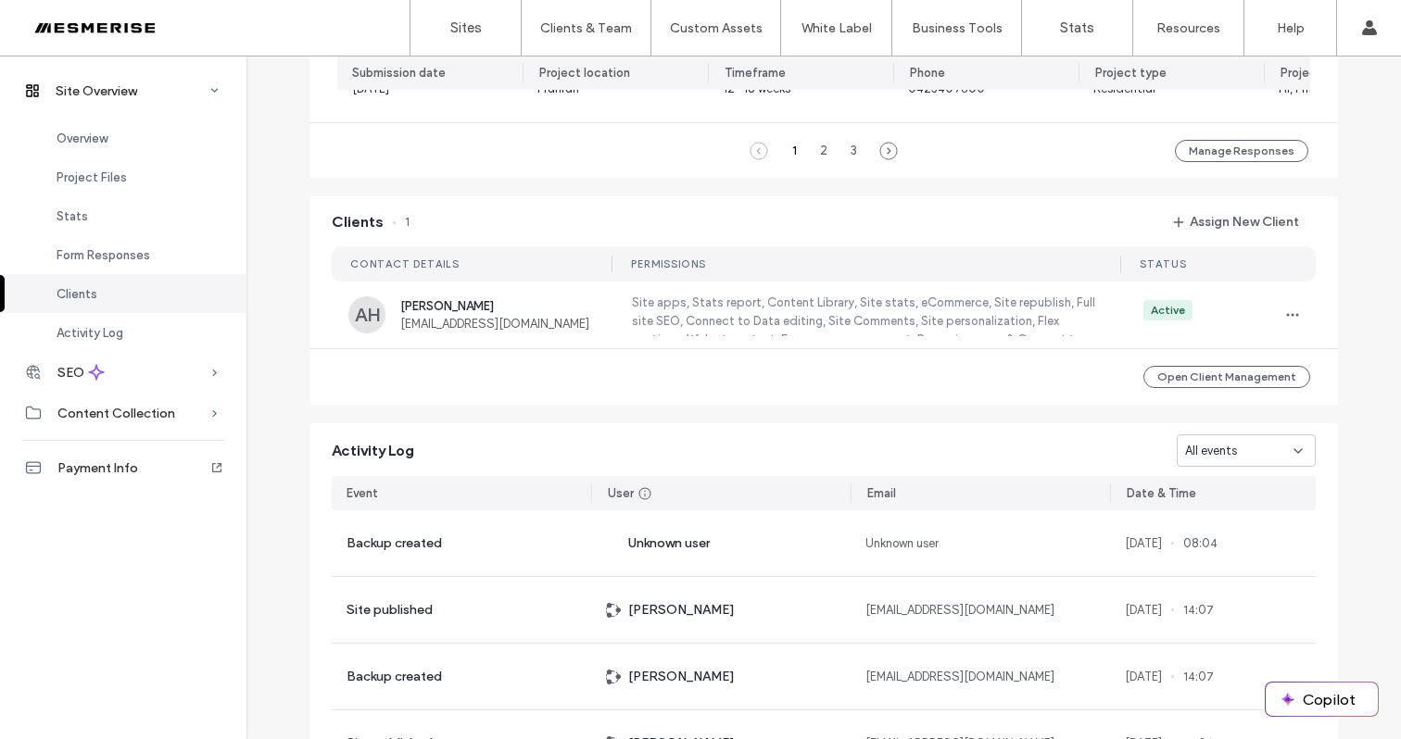
scroll to position [444, 0]
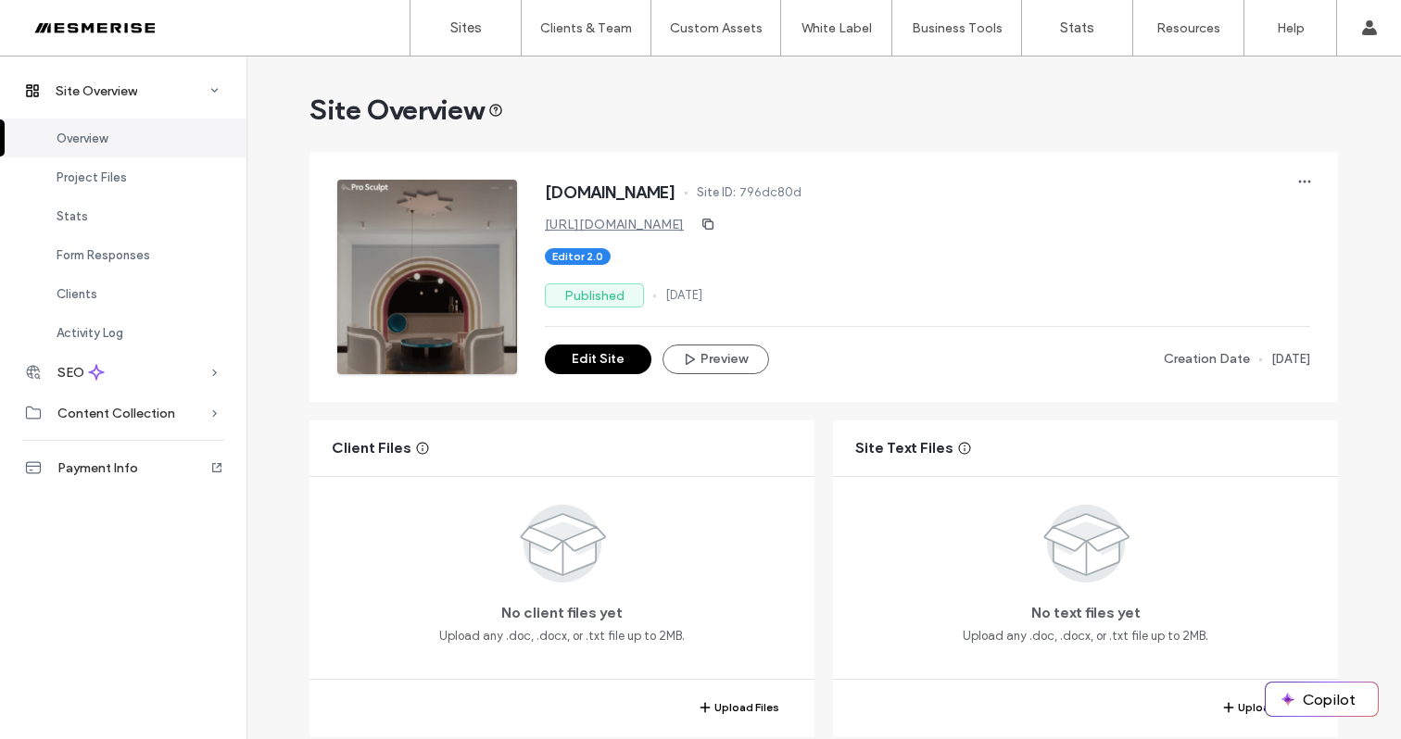
click at [500, 110] on icon at bounding box center [495, 110] width 15 height 15
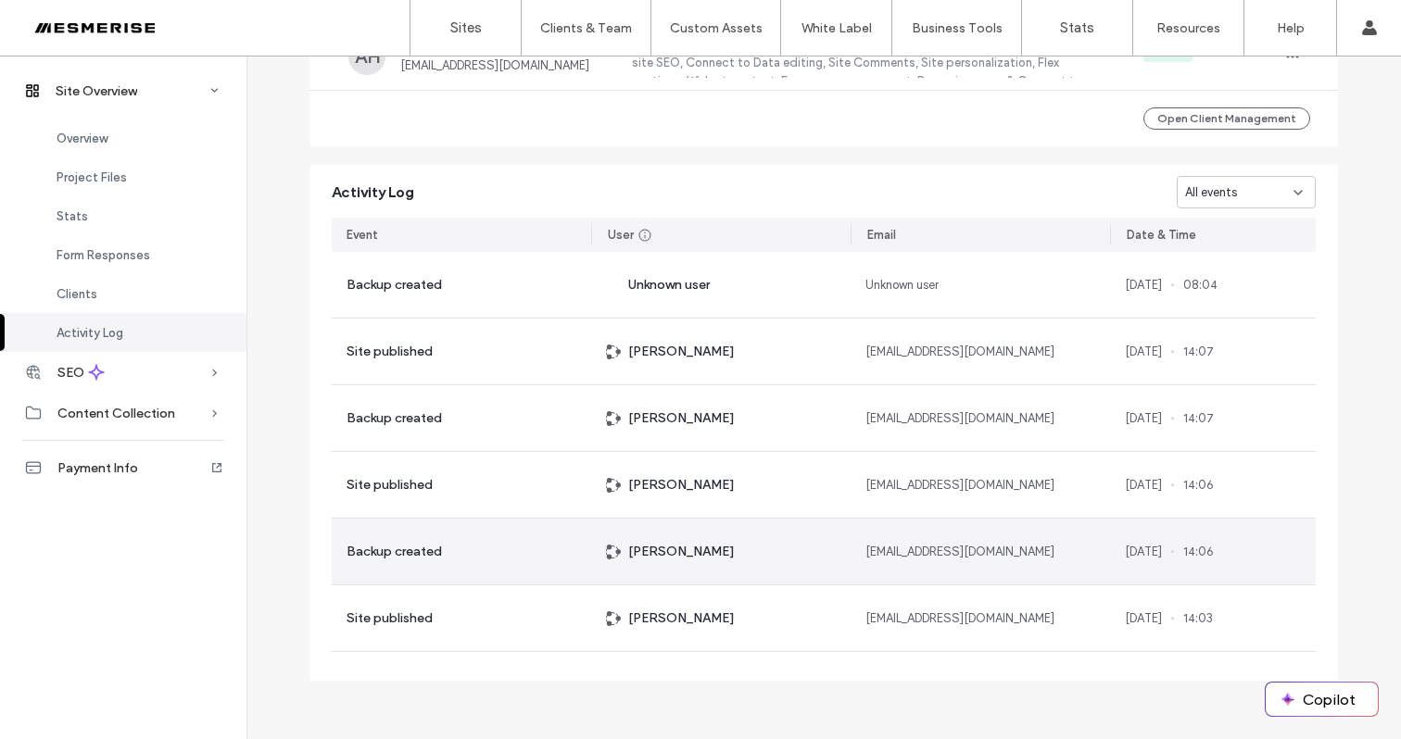
scroll to position [1587, 0]
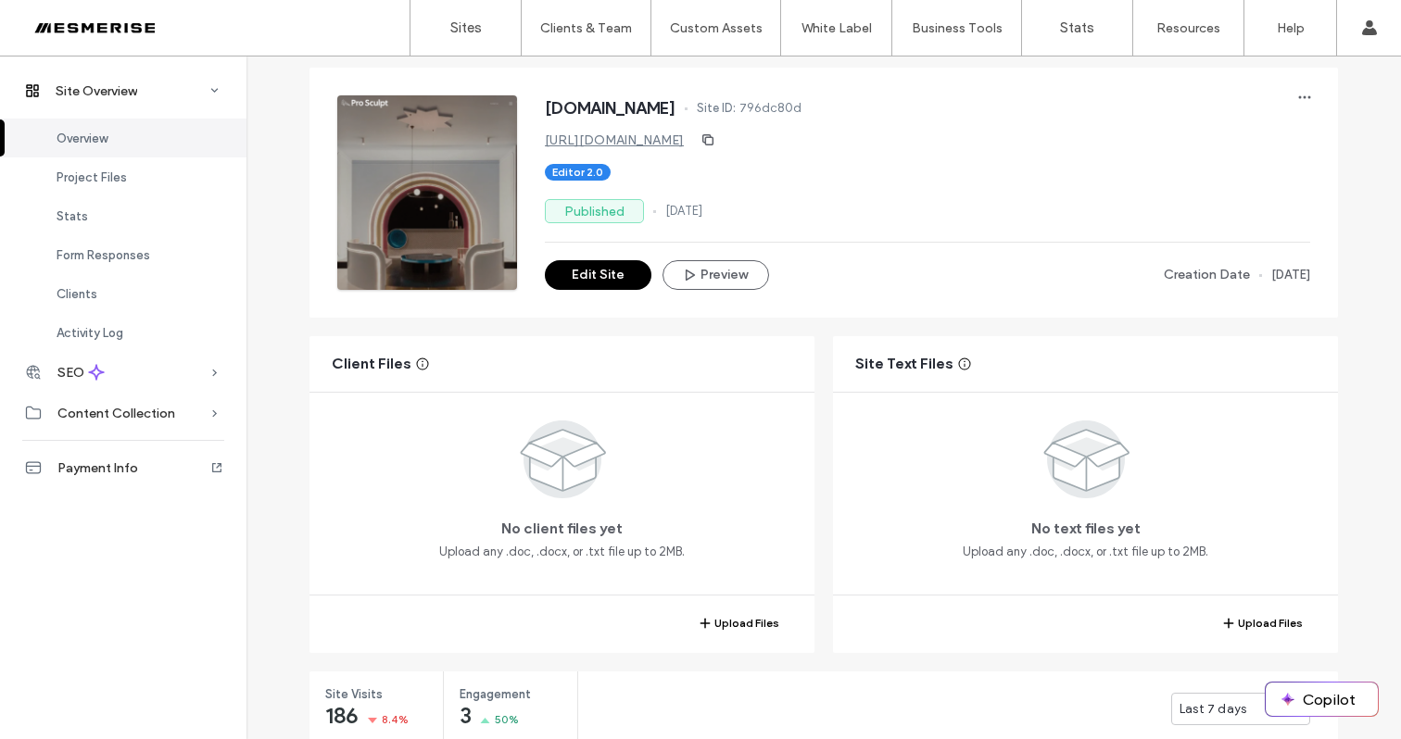
scroll to position [423, 0]
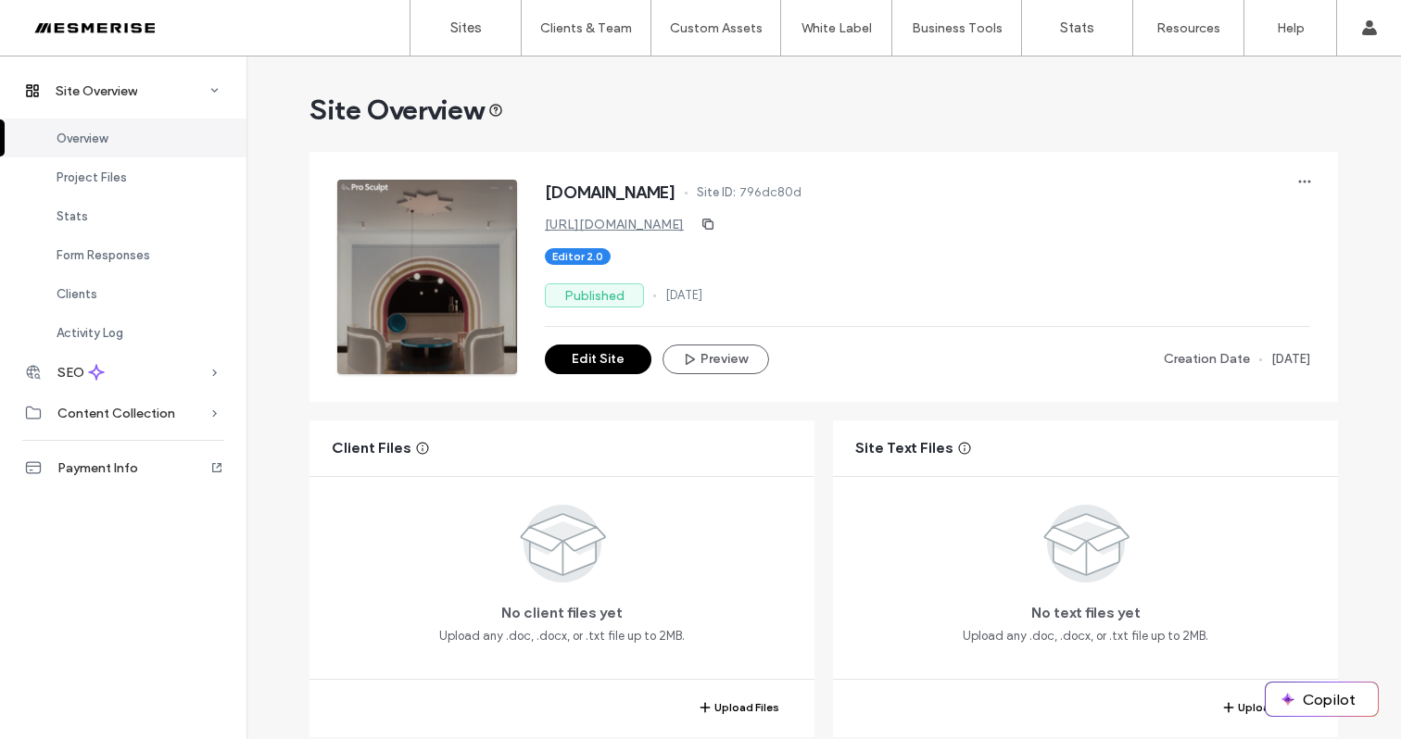
scroll to position [886, 0]
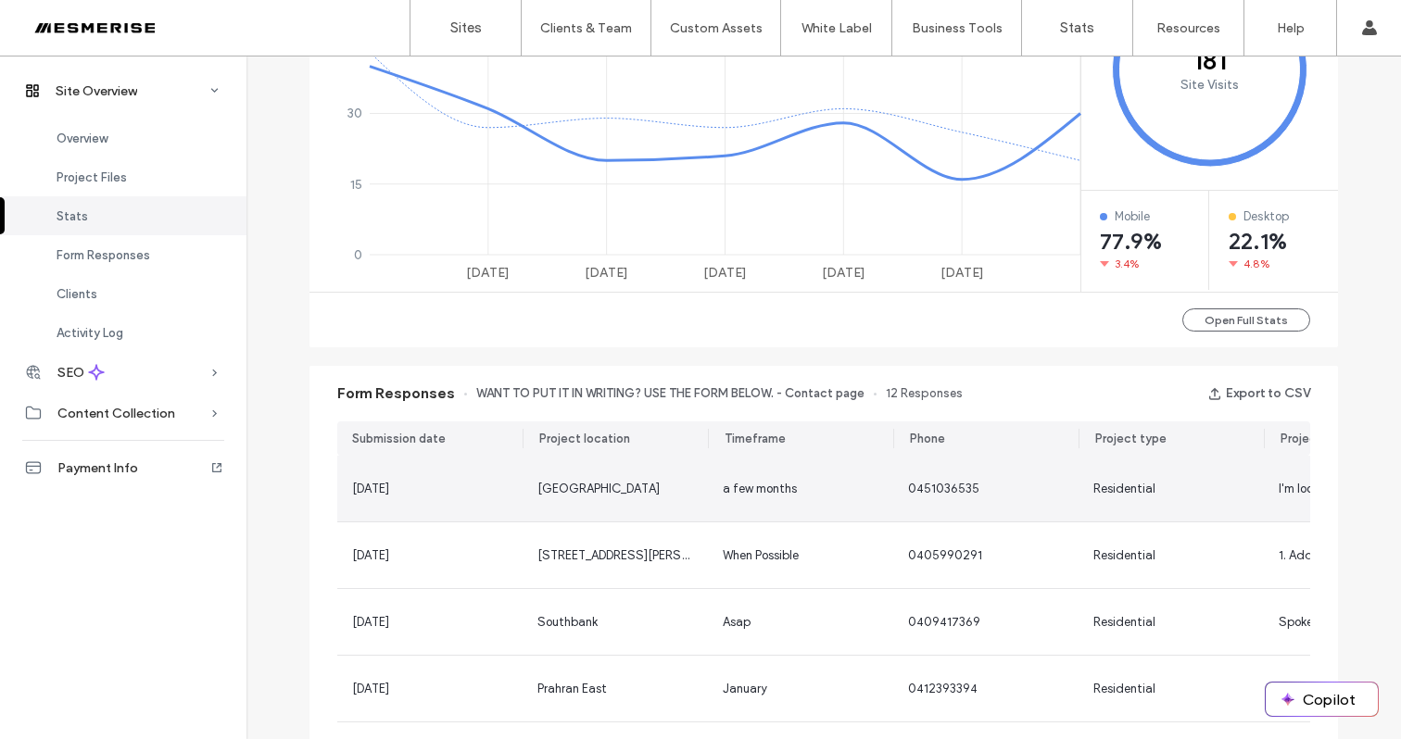
scroll to position [1247, 0]
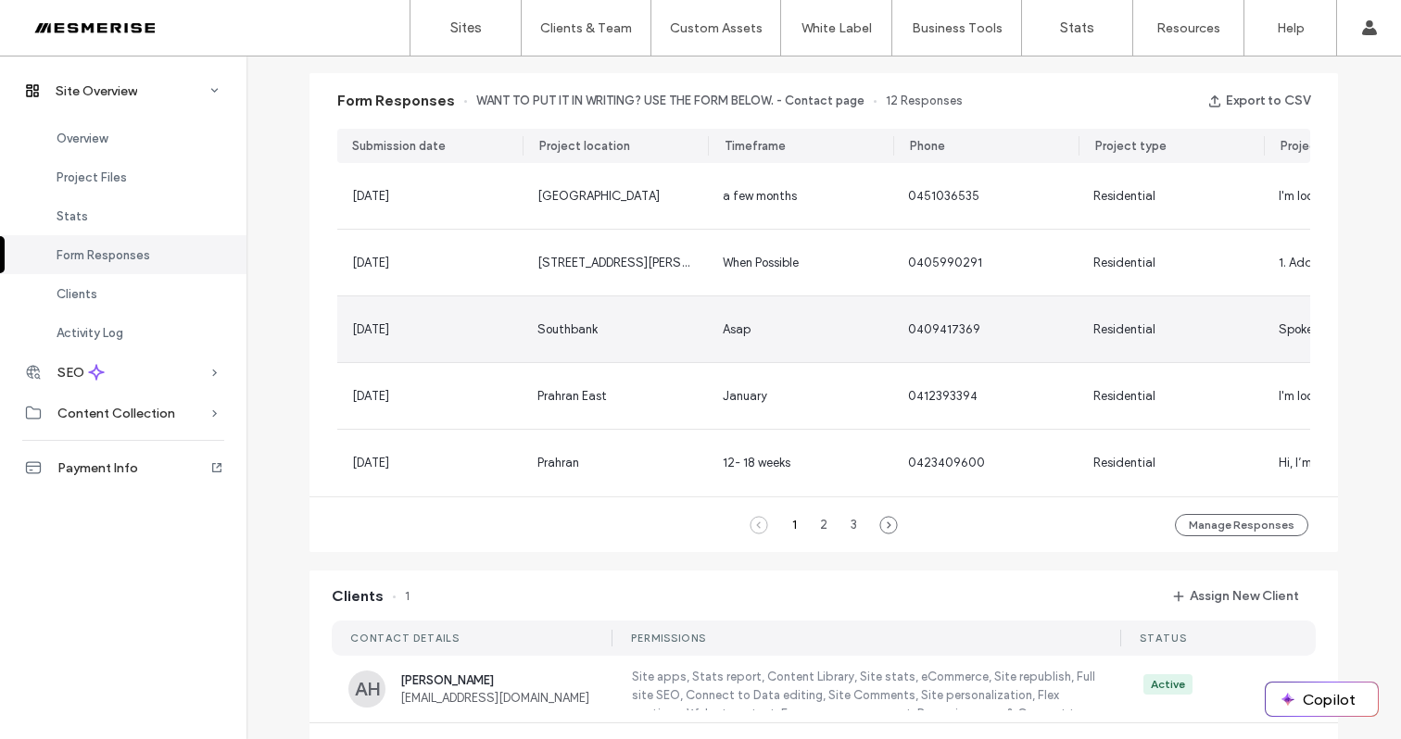
scroll to position [1242, 0]
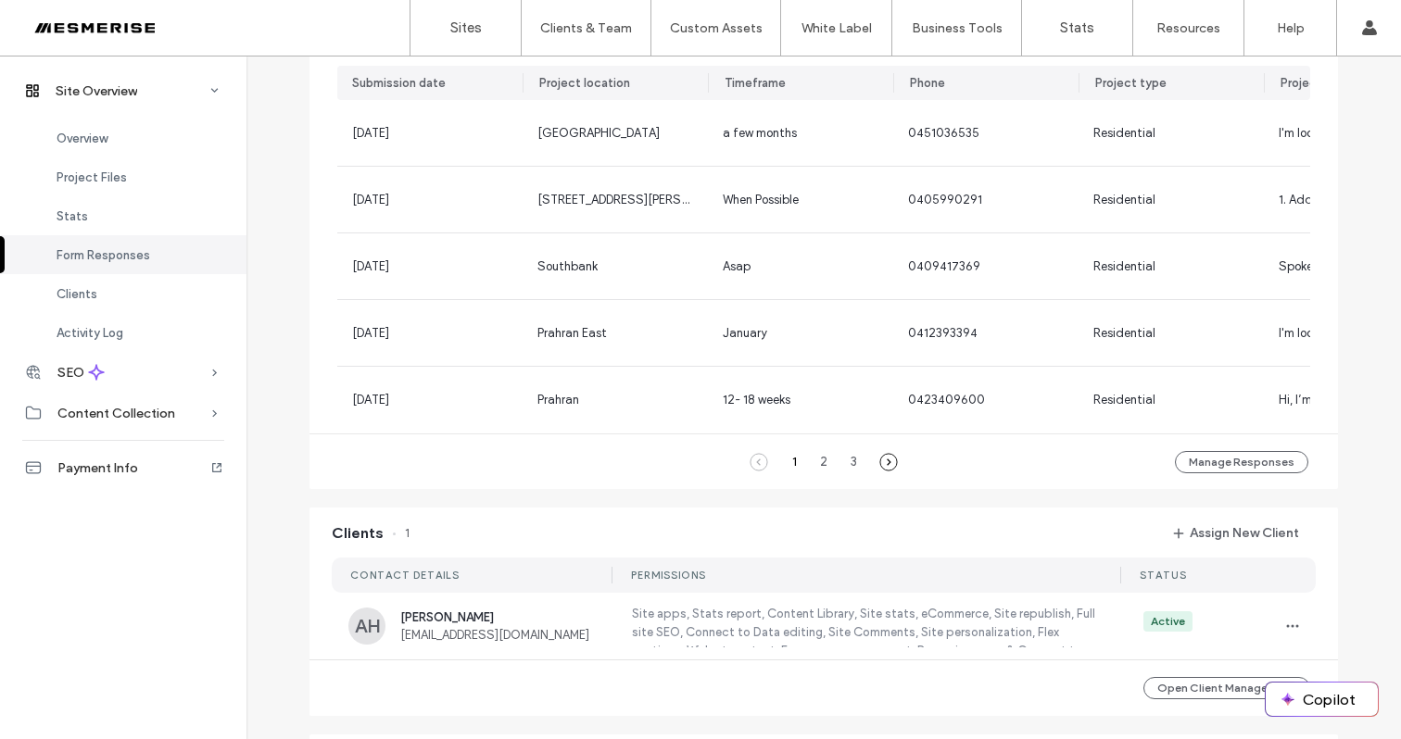
click at [880, 472] on icon at bounding box center [888, 462] width 19 height 19
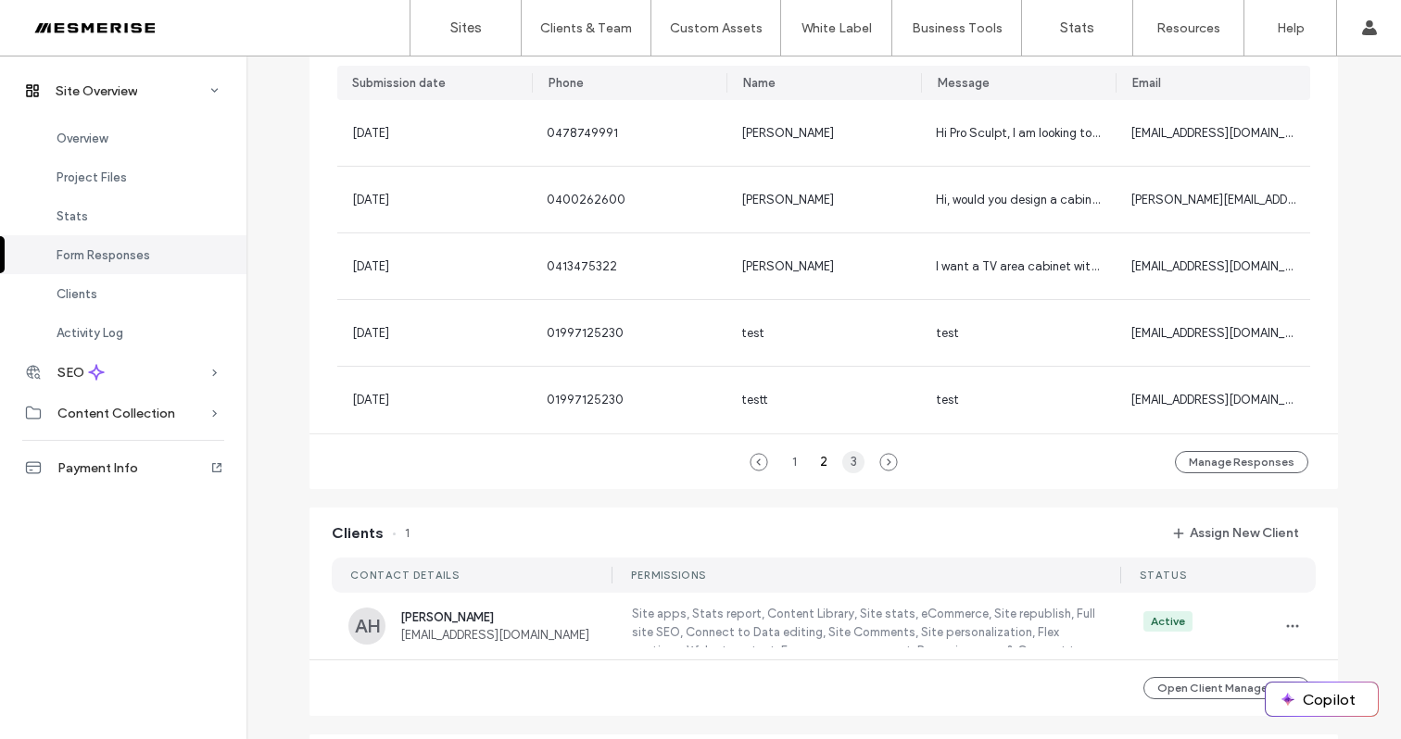
click at [845, 462] on div "3" at bounding box center [853, 462] width 22 height 22
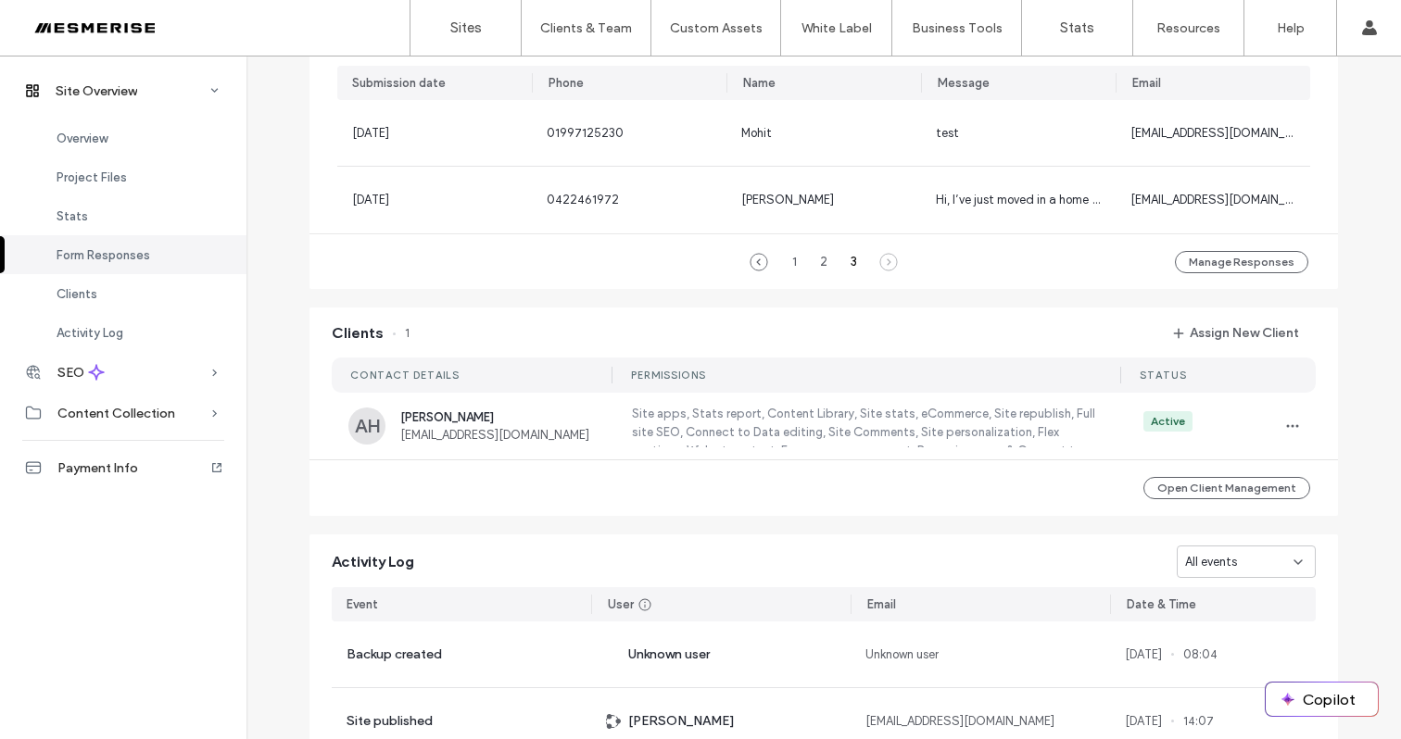
scroll to position [96, 0]
